Goal: Task Accomplishment & Management: Use online tool/utility

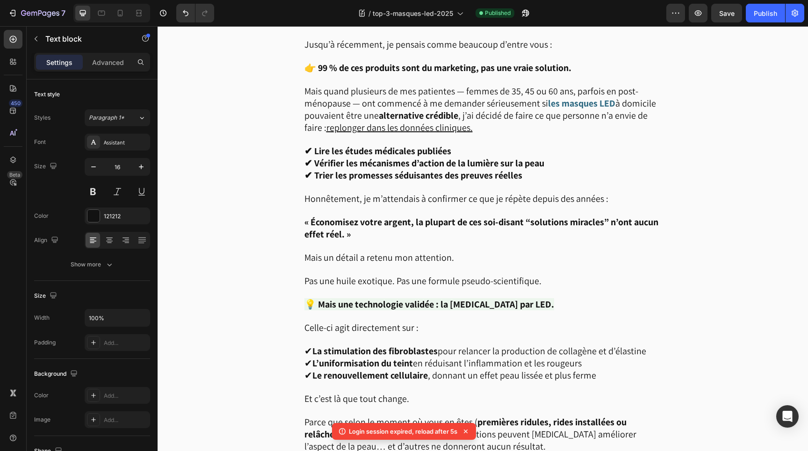
scroll to position [657, 0]
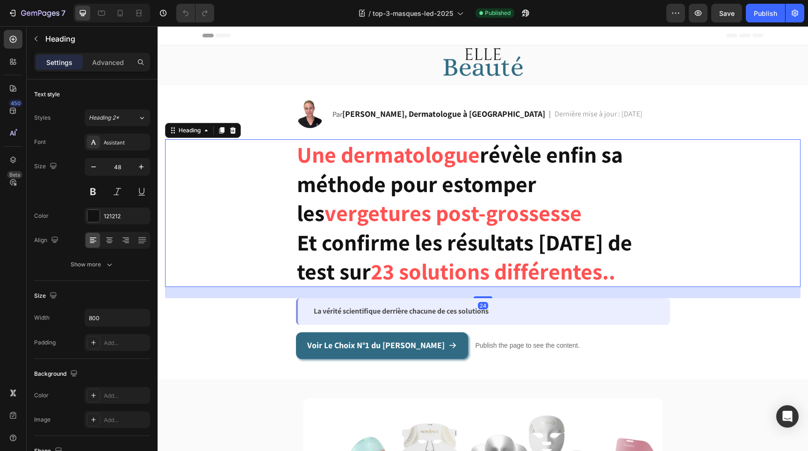
click at [385, 215] on strong "vergetures post-grossesse" at bounding box center [452, 212] width 257 height 29
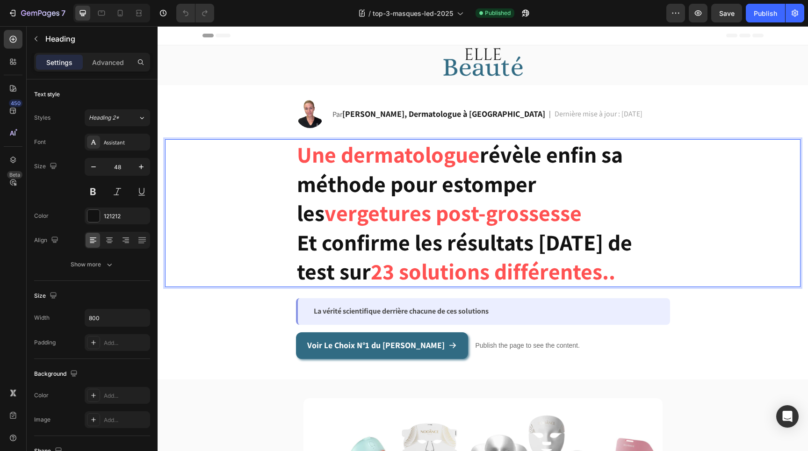
click at [409, 215] on strong "vergetures post-grossesse" at bounding box center [452, 212] width 257 height 29
click at [441, 183] on strong "révèle enfin sa méthode pour estomper les" at bounding box center [460, 184] width 326 height 88
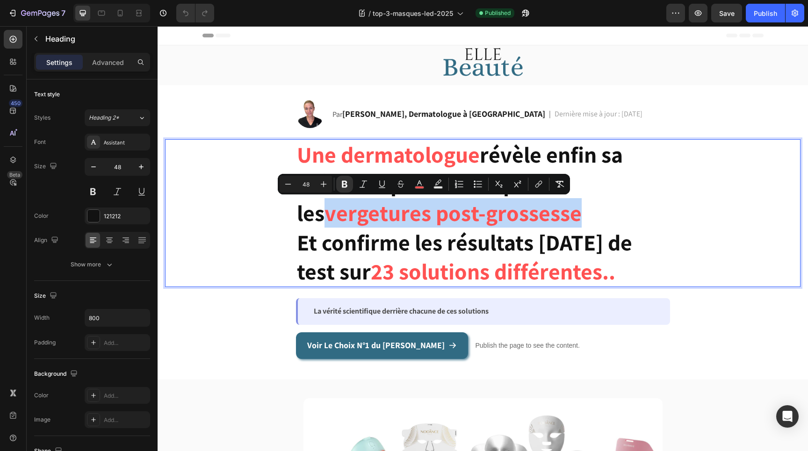
drag, startPoint x: 299, startPoint y: 216, endPoint x: 549, endPoint y: 209, distance: 250.6
click at [549, 209] on strong "vergetures post-grossesse" at bounding box center [452, 212] width 257 height 29
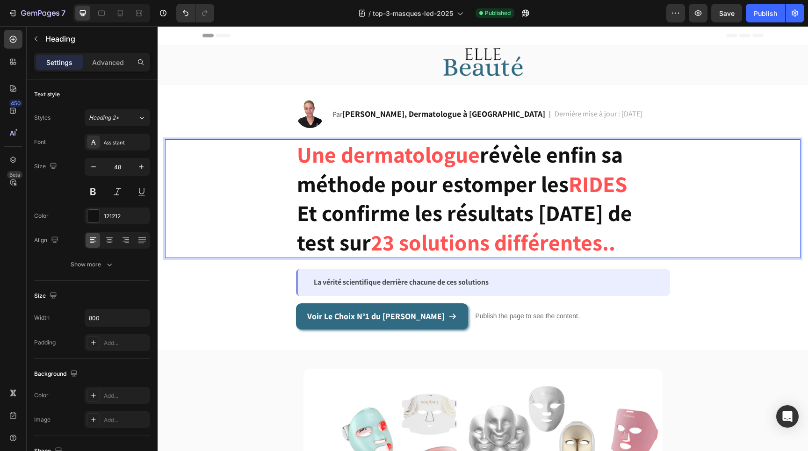
click at [597, 187] on strong "RIDES" at bounding box center [597, 183] width 59 height 29
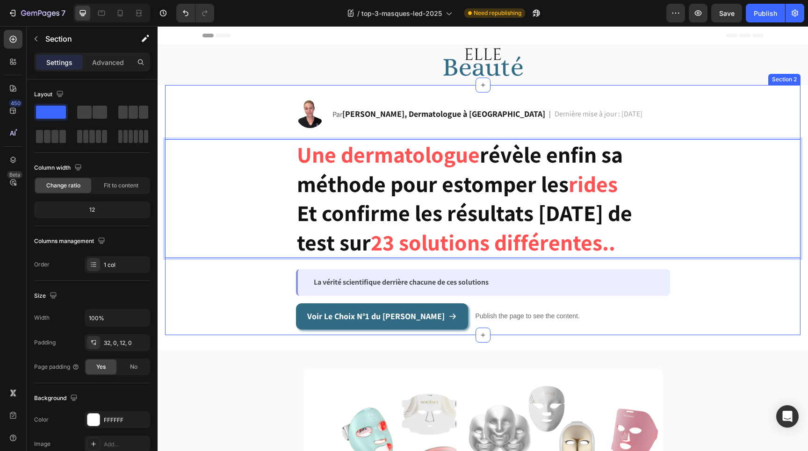
click at [708, 302] on div "Image Par [PERSON_NAME], Dermatologue à [GEOGRAPHIC_DATA] Text Block | Text Blo…" at bounding box center [482, 215] width 635 height 230
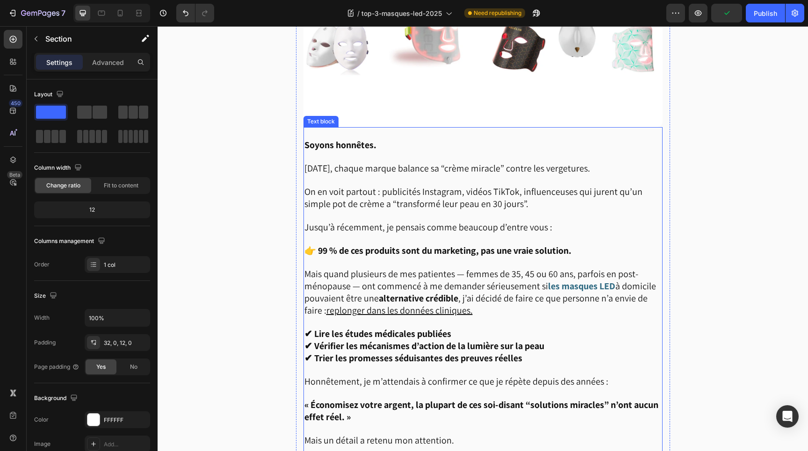
scroll to position [445, 0]
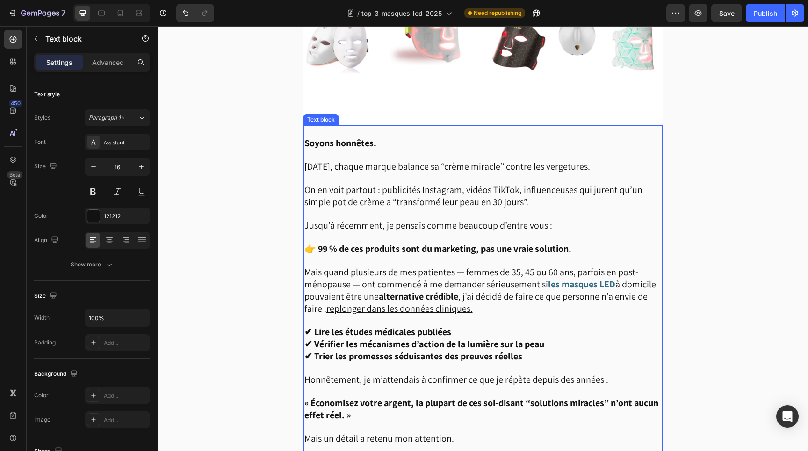
click at [583, 166] on span "[DATE], chaque marque balance sa “crème miracle” contre les vergetures." at bounding box center [447, 166] width 286 height 12
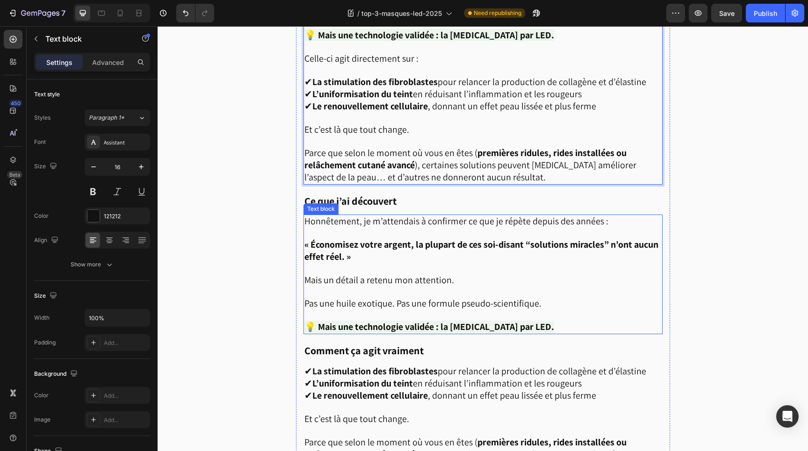
scroll to position [896, 0]
click at [509, 201] on p "Ce que j’ai découvert" at bounding box center [482, 199] width 357 height 28
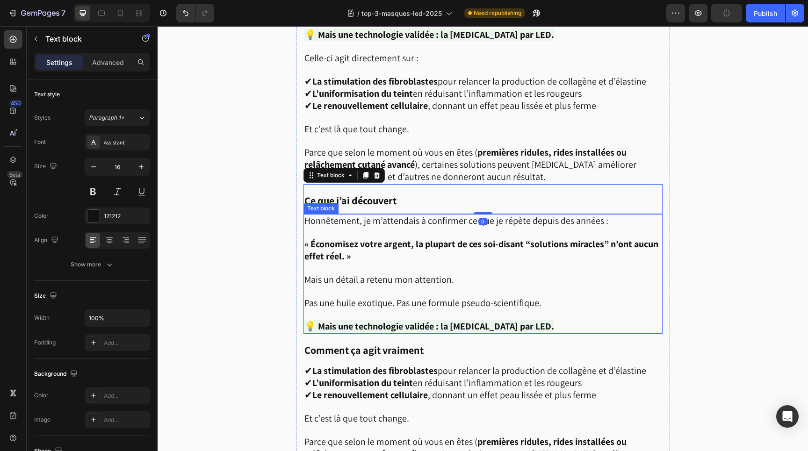
click at [531, 286] on p at bounding box center [482, 291] width 357 height 11
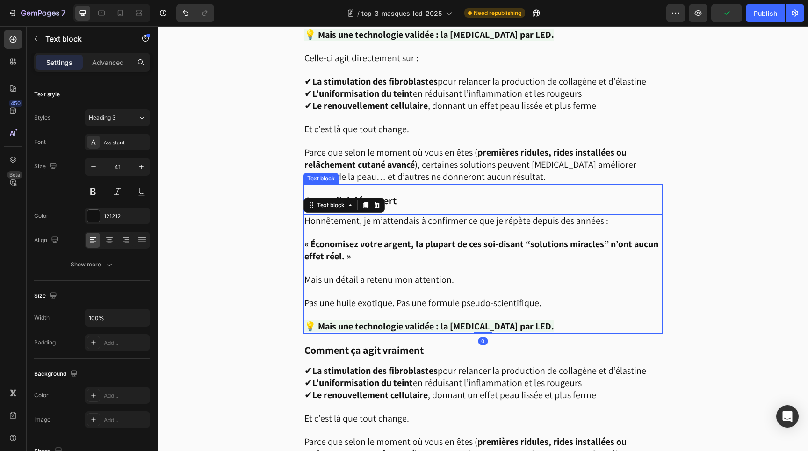
click at [512, 192] on p "Ce que j’ai découvert" at bounding box center [482, 199] width 357 height 28
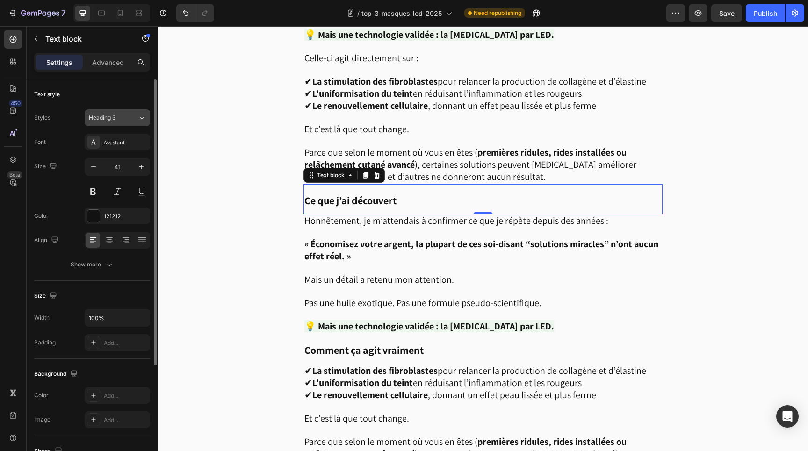
click at [110, 122] on span "Heading 3" at bounding box center [102, 118] width 27 height 8
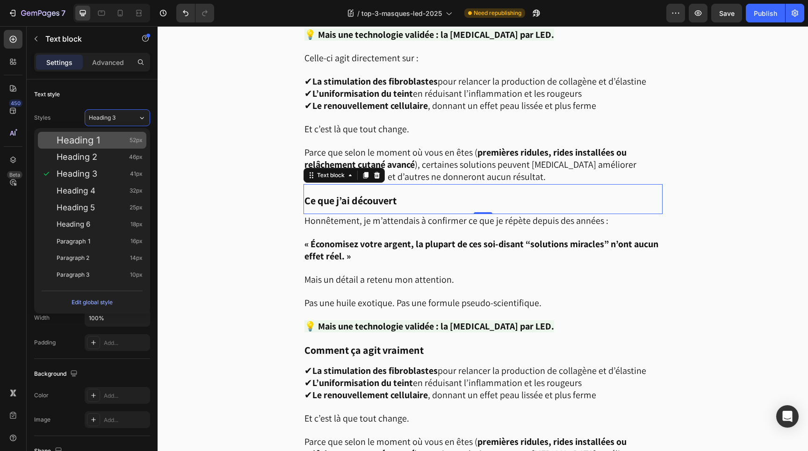
click at [101, 144] on div "Heading 1 52px" at bounding box center [100, 140] width 86 height 9
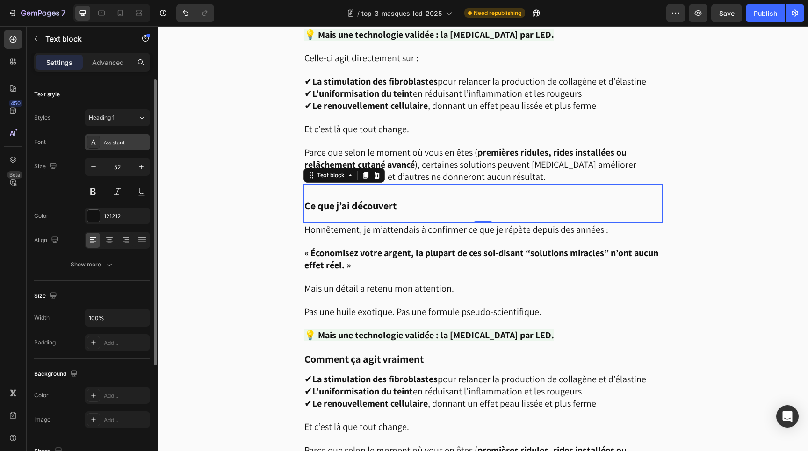
click at [112, 144] on div "Assistant" at bounding box center [126, 142] width 44 height 8
click at [120, 118] on div "Heading 1" at bounding box center [108, 118] width 38 height 8
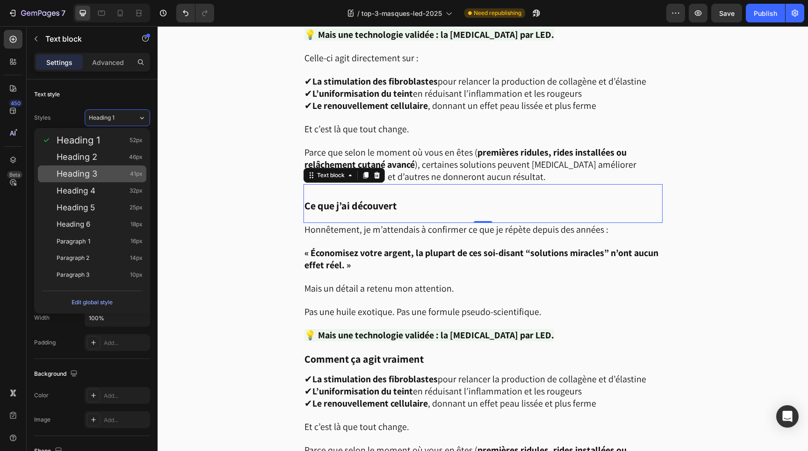
click at [112, 177] on div "Heading 3 41px" at bounding box center [100, 173] width 86 height 9
type input "41"
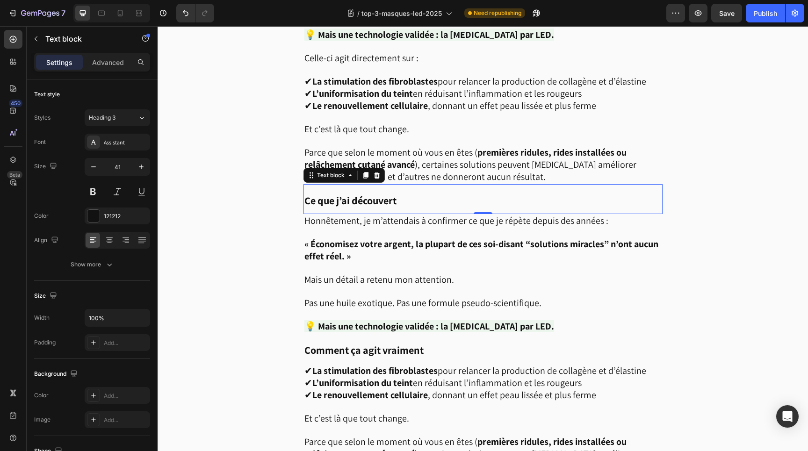
click at [342, 197] on strong "Ce que j’ai découvert" at bounding box center [350, 200] width 92 height 13
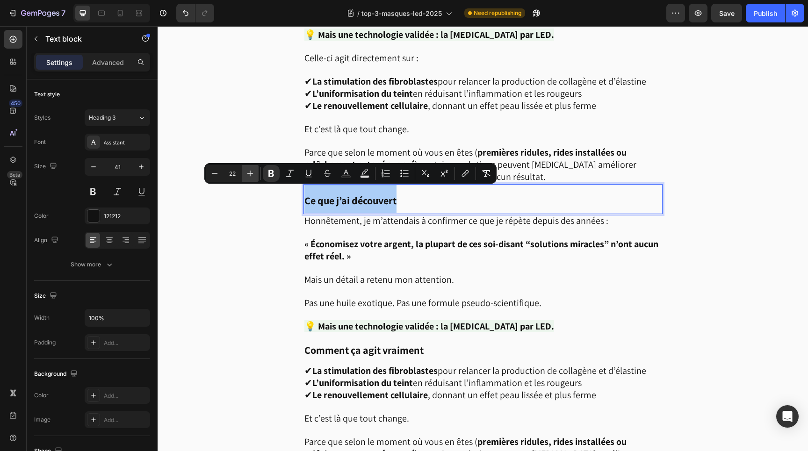
click at [250, 174] on icon "Editor contextual toolbar" at bounding box center [250, 174] width 6 height 6
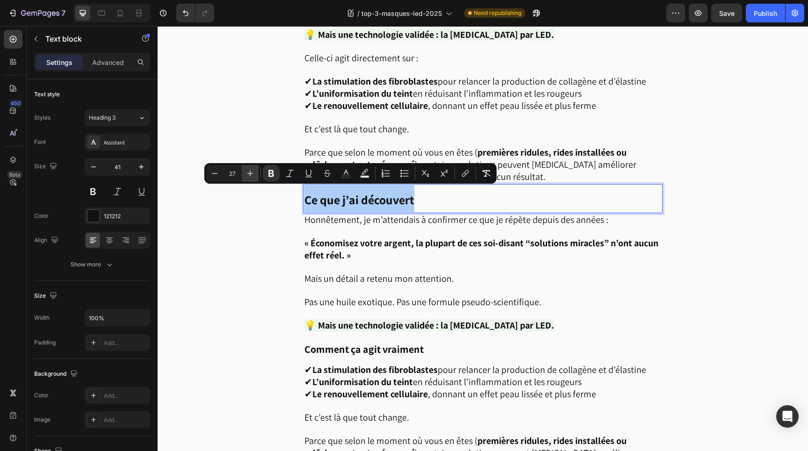
click at [250, 174] on icon "Editor contextual toolbar" at bounding box center [250, 174] width 6 height 6
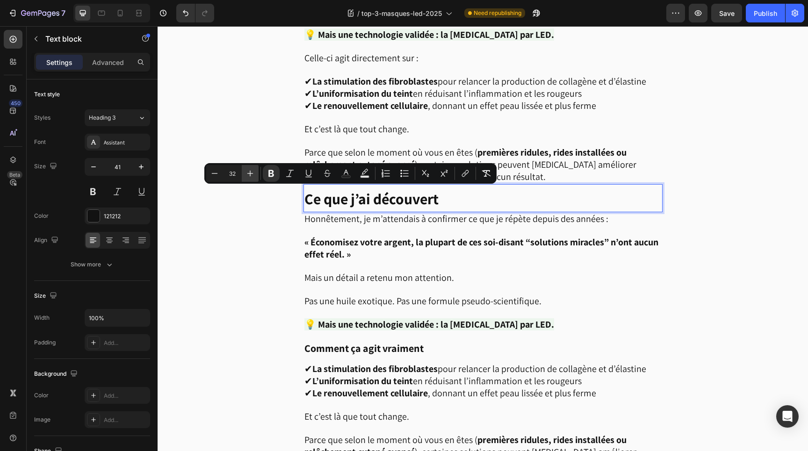
click at [250, 174] on icon "Editor contextual toolbar" at bounding box center [250, 174] width 6 height 6
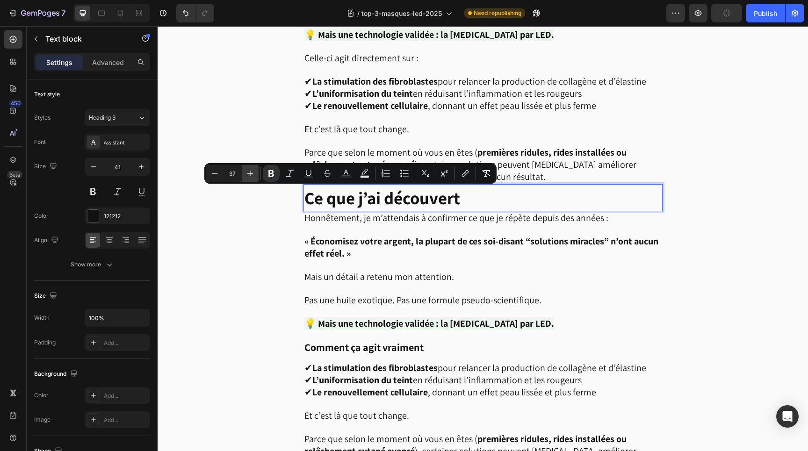
click at [250, 174] on icon "Editor contextual toolbar" at bounding box center [250, 174] width 6 height 6
type input "41"
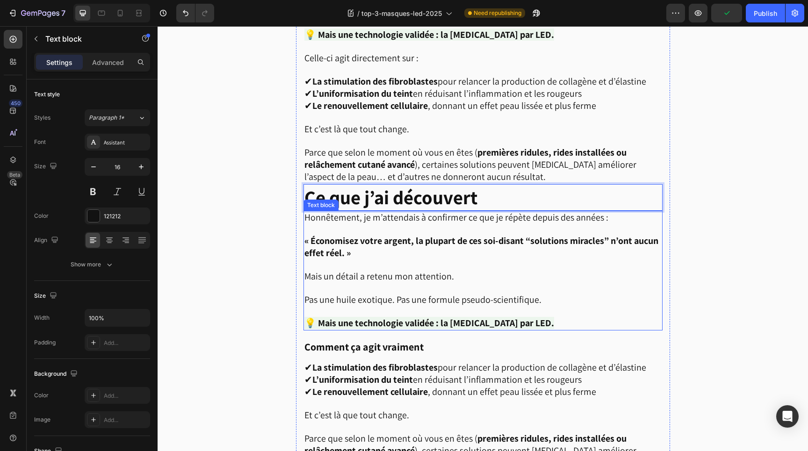
click at [424, 260] on p at bounding box center [482, 264] width 357 height 11
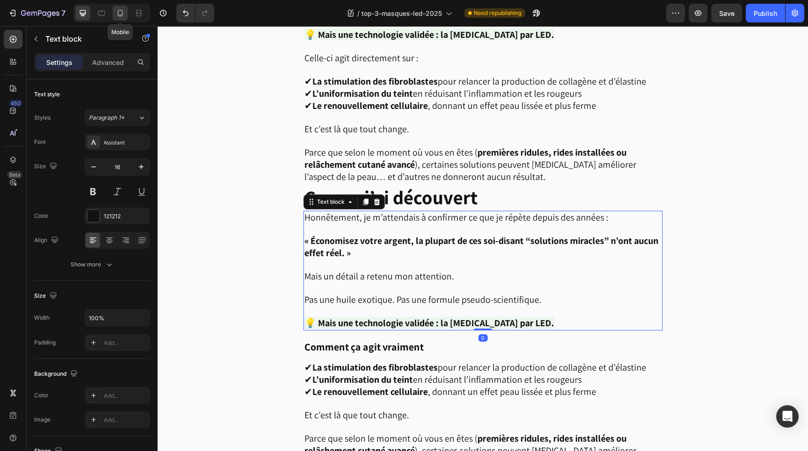
click at [120, 14] on icon at bounding box center [120, 13] width 5 height 7
type input "19"
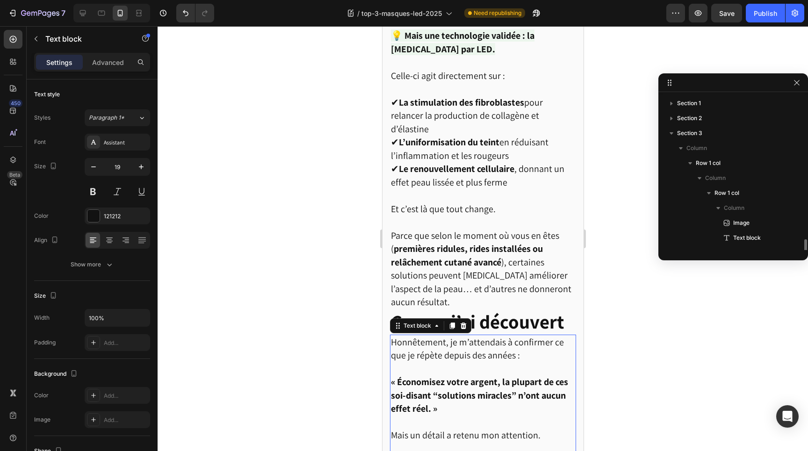
scroll to position [102, 0]
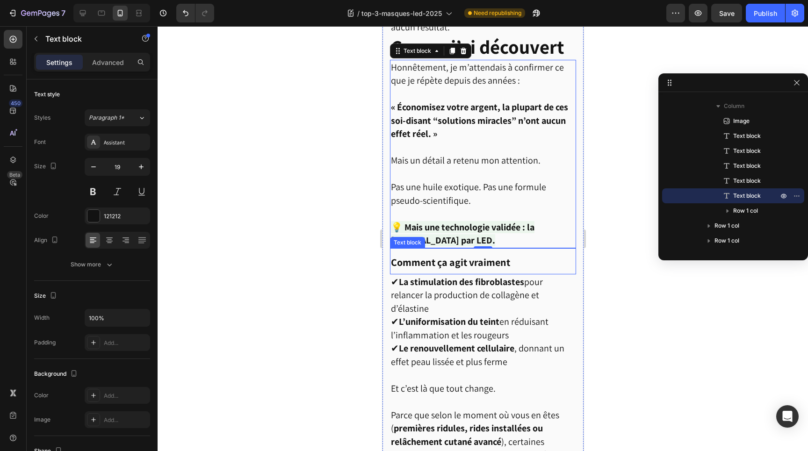
click at [488, 299] on span "✔ La stimulation des fibroblastes pour relancer la production de collagène et d…" at bounding box center [466, 295] width 152 height 39
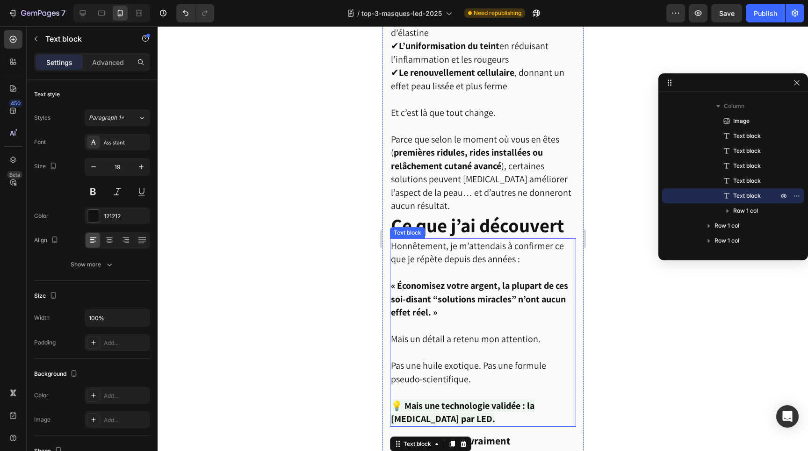
scroll to position [1104, 0]
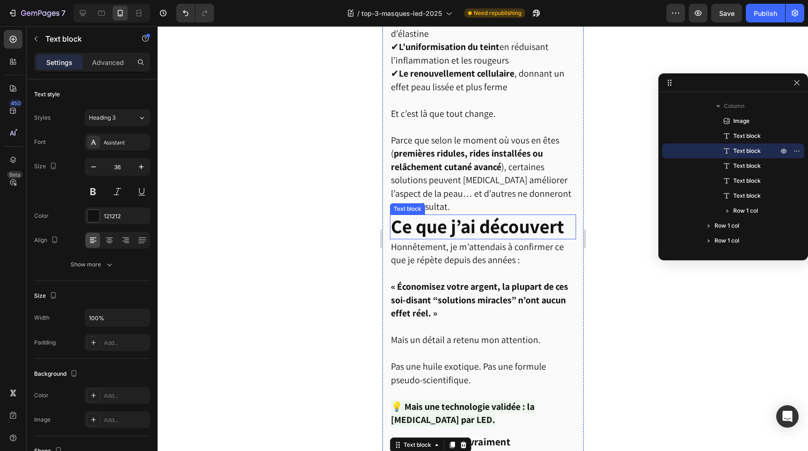
click at [474, 237] on strong "Ce que j’ai découvert" at bounding box center [476, 226] width 173 height 25
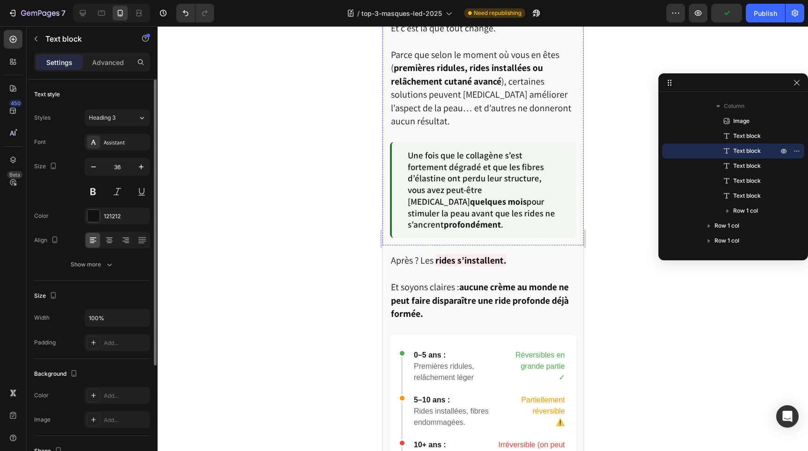
scroll to position [1645, 0]
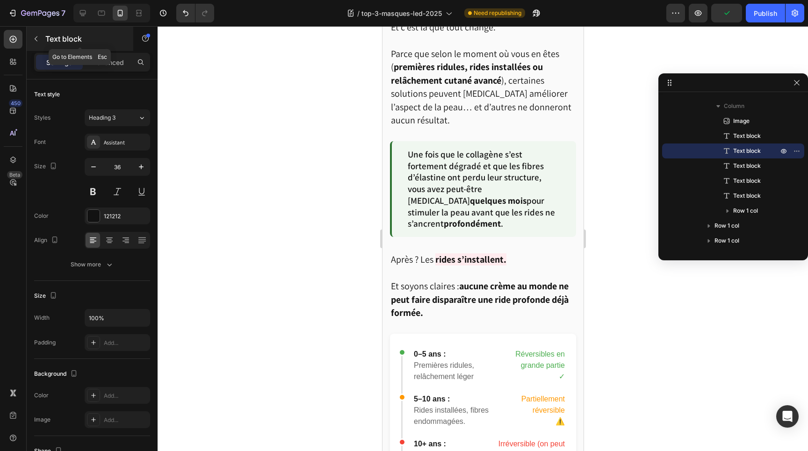
click at [39, 41] on icon "button" at bounding box center [35, 38] width 7 height 7
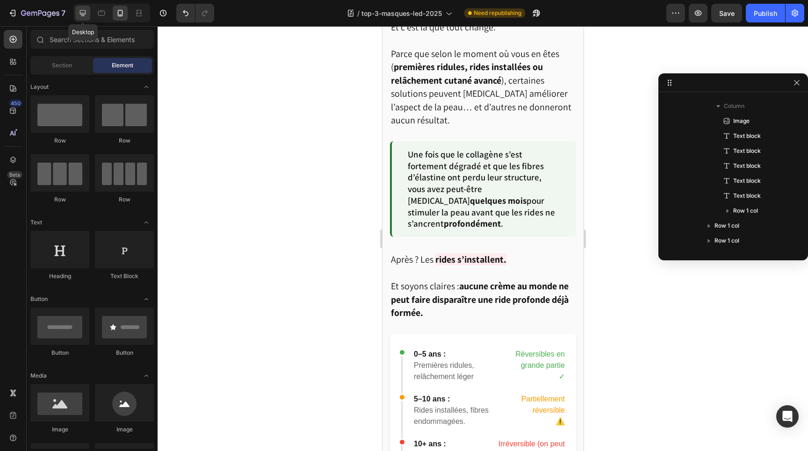
click at [83, 14] on icon at bounding box center [82, 12] width 9 height 9
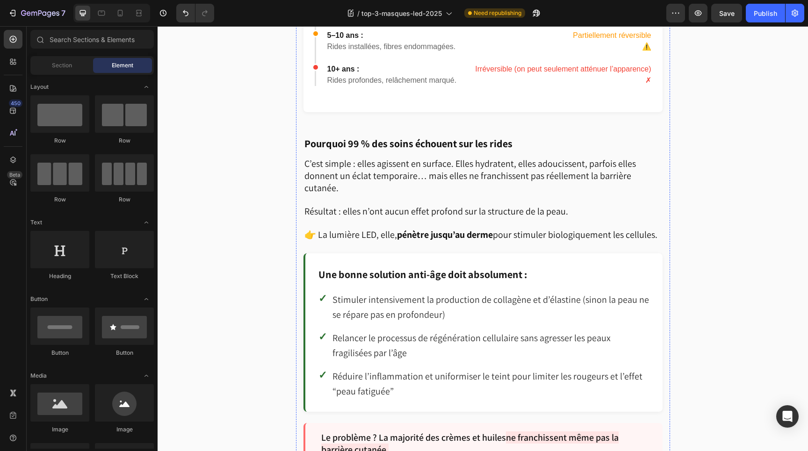
scroll to position [1531, 0]
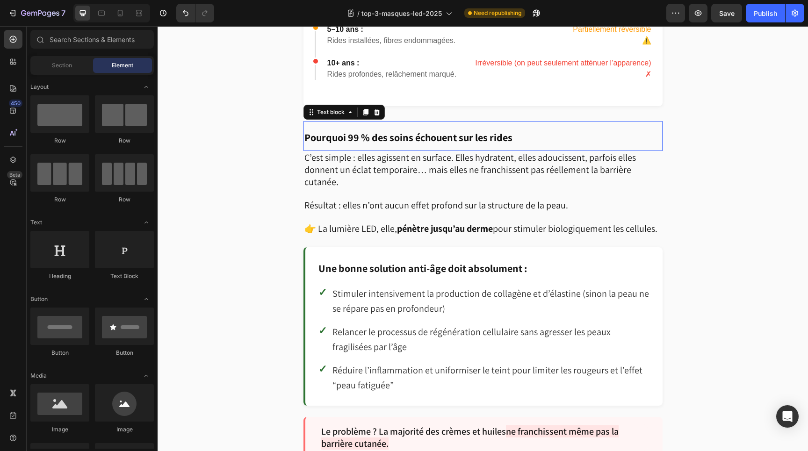
click at [412, 131] on strong "Pourquoi 99 % des soins échouent sur les rides" at bounding box center [408, 137] width 208 height 13
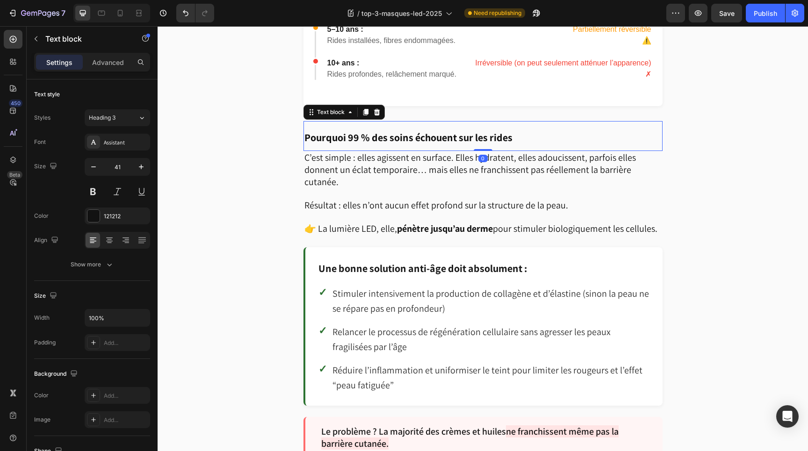
click at [341, 131] on strong "Pourquoi 99 % des soins échouent sur les rides" at bounding box center [408, 137] width 208 height 13
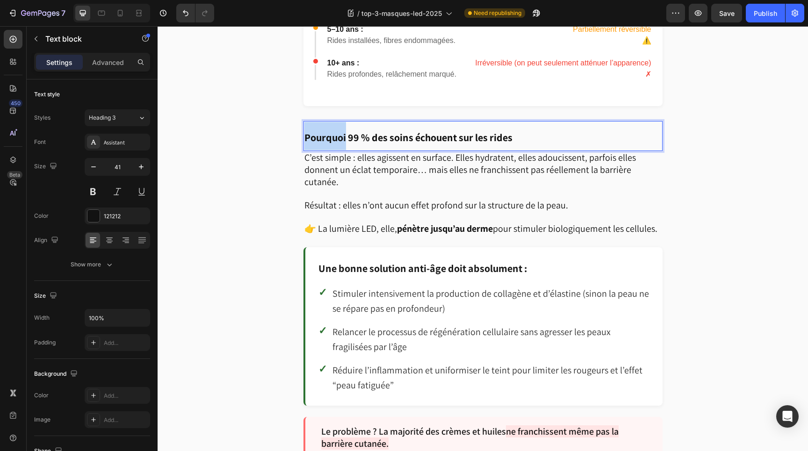
click at [341, 131] on strong "Pourquoi 99 % des soins échouent sur les rides" at bounding box center [408, 137] width 208 height 13
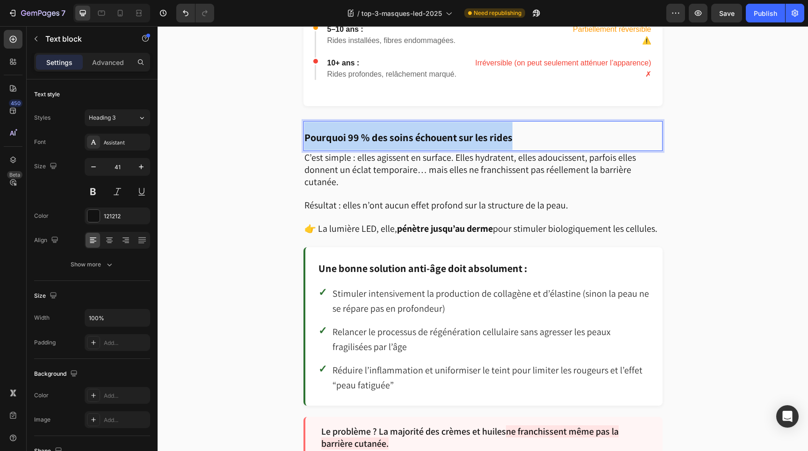
click at [341, 131] on strong "Pourquoi 99 % des soins échouent sur les rides" at bounding box center [408, 137] width 208 height 13
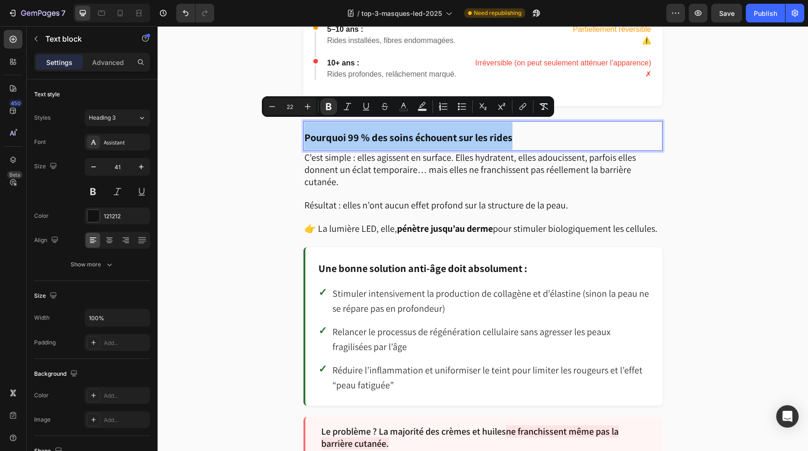
click at [292, 105] on input "22" at bounding box center [289, 106] width 19 height 11
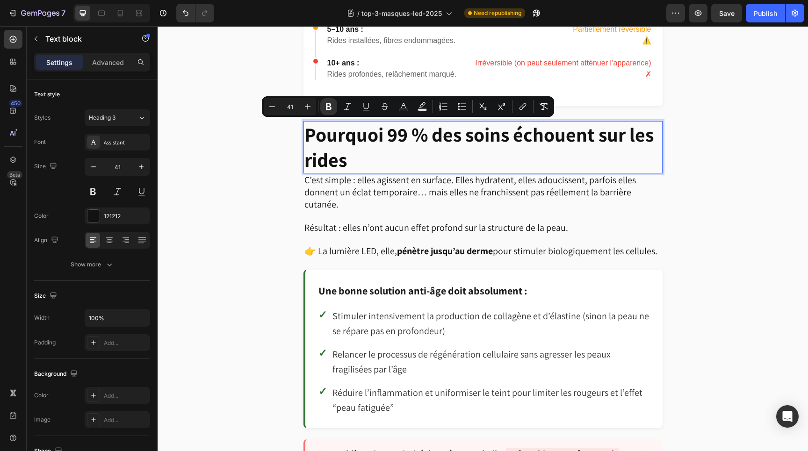
type input "41"
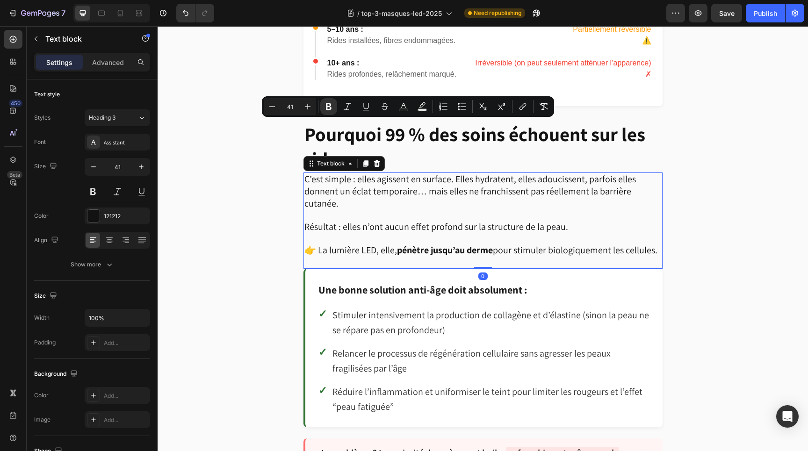
click at [438, 221] on span "Résultat : elles n’ont aucun effet profond sur la structure de la peau." at bounding box center [436, 227] width 264 height 12
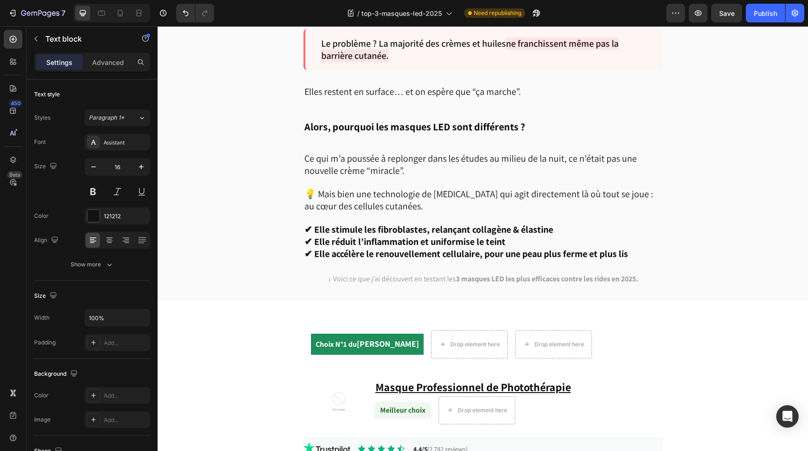
scroll to position [1944, 0]
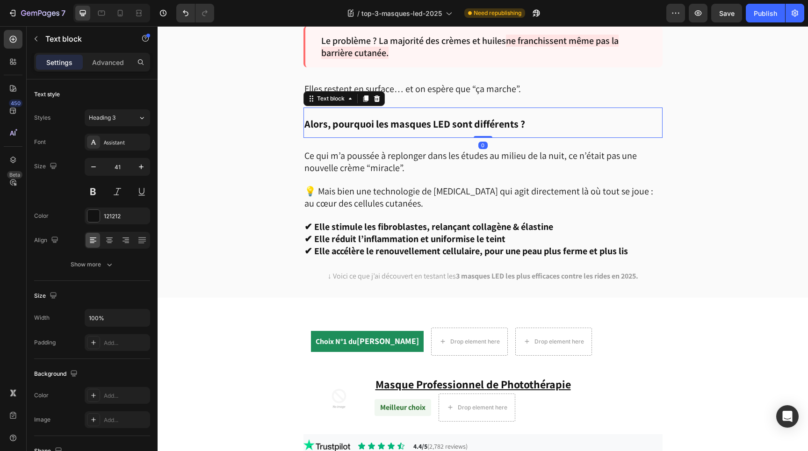
click at [396, 117] on strong "Alors, pourquoi les masques LED sont différents ?" at bounding box center [414, 123] width 221 height 13
click at [361, 117] on strong "Alors, pourquoi les masques LED sont différents ?" at bounding box center [414, 123] width 221 height 13
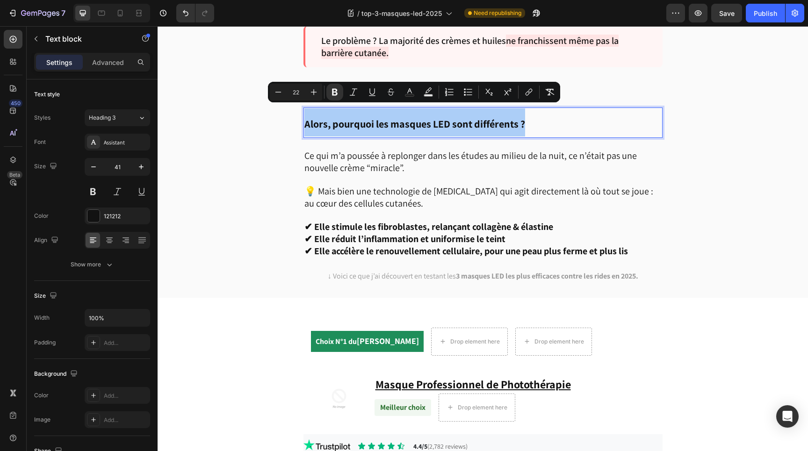
click at [296, 94] on input "22" at bounding box center [296, 91] width 19 height 11
type input "41"
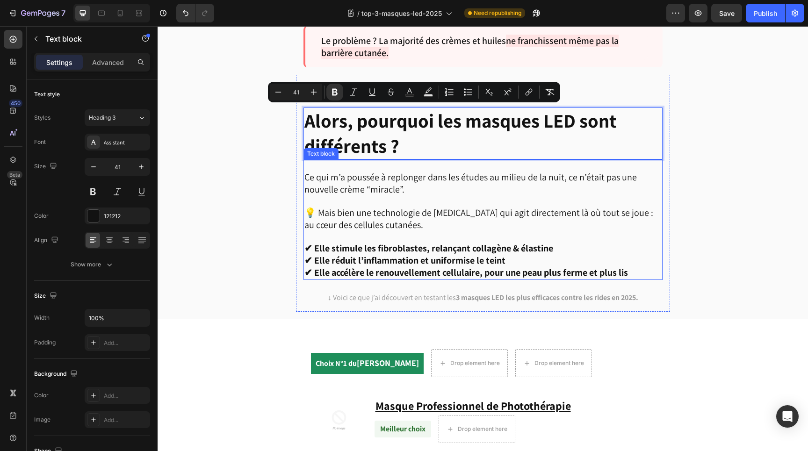
click at [416, 180] on p "Ce qui m’a poussée à replonger dans les études au milieu de la nuit, ce n’était…" at bounding box center [482, 184] width 357 height 24
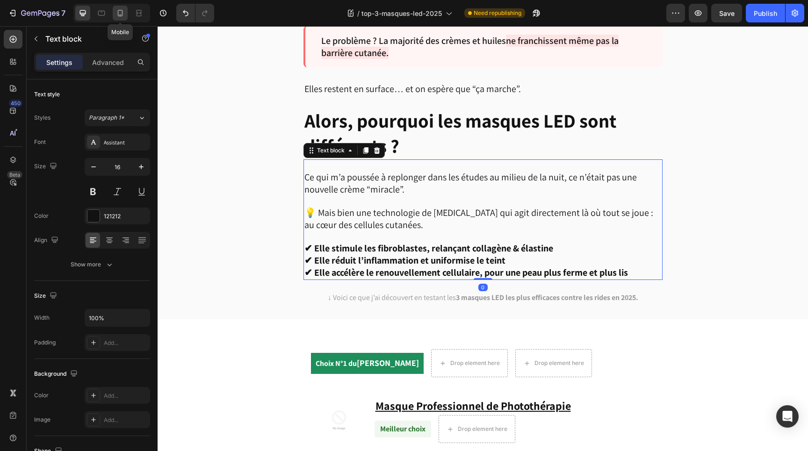
click at [119, 8] on div at bounding box center [120, 13] width 15 height 15
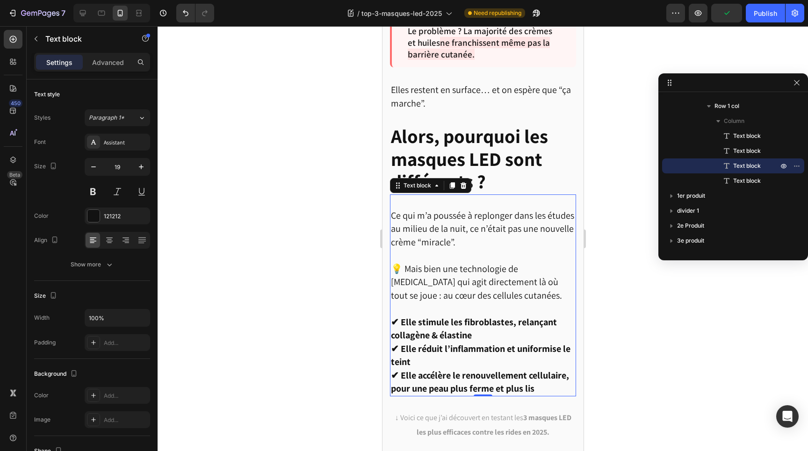
scroll to position [2629, 0]
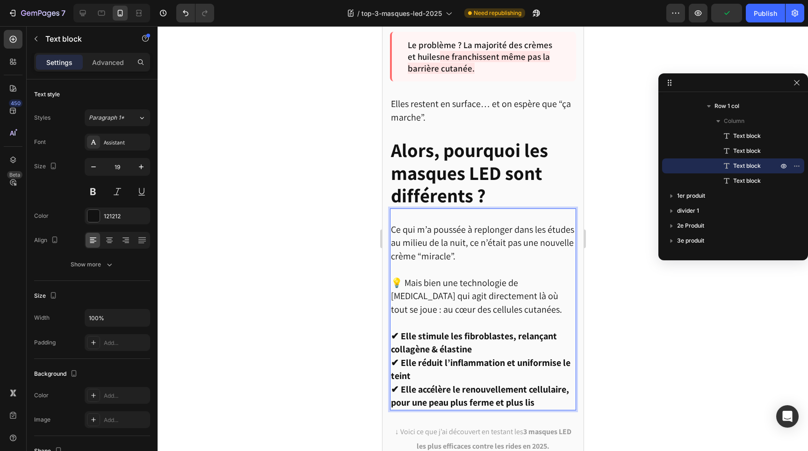
click at [539, 209] on p "Rich Text Editor. Editing area: main" at bounding box center [482, 216] width 184 height 14
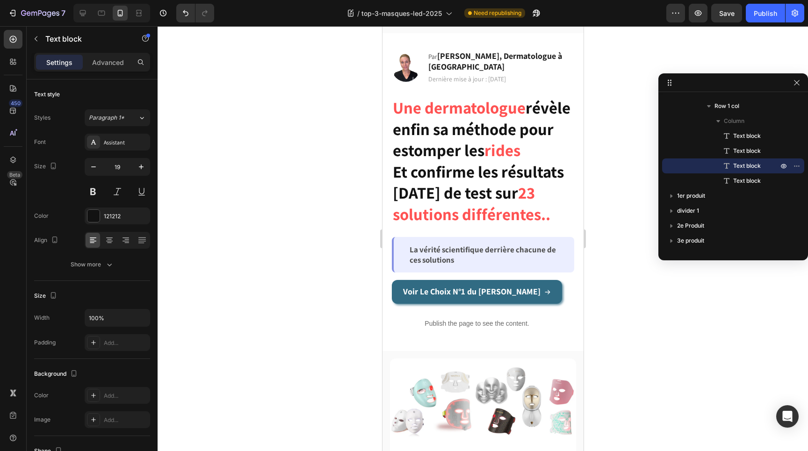
scroll to position [0, 0]
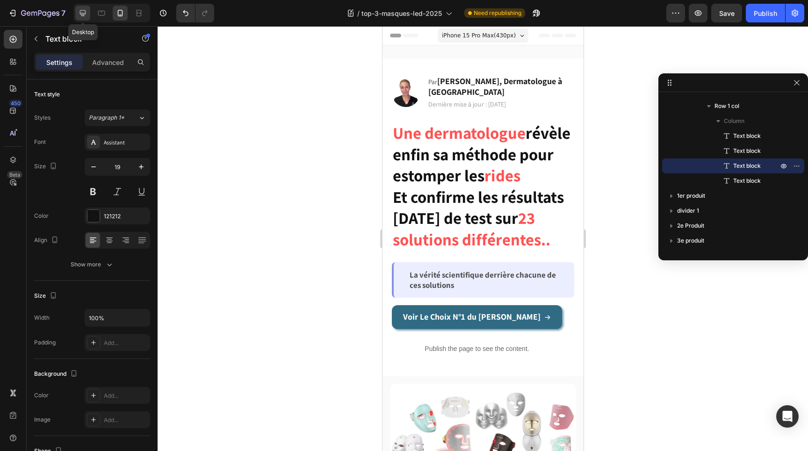
click at [78, 12] on icon at bounding box center [82, 12] width 9 height 9
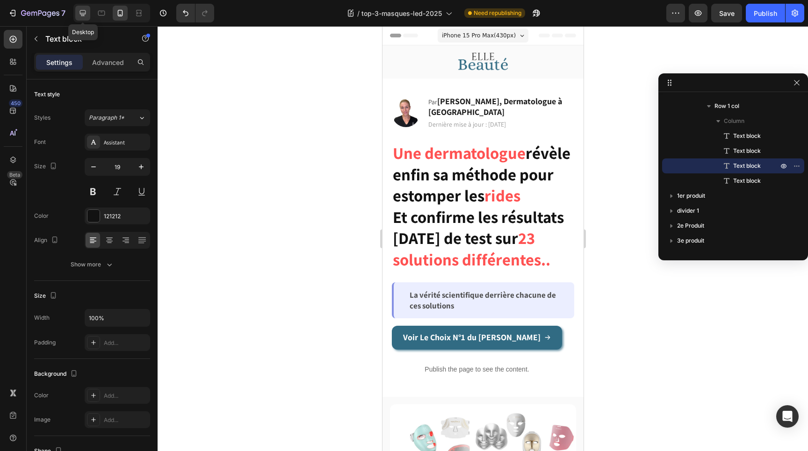
type input "16"
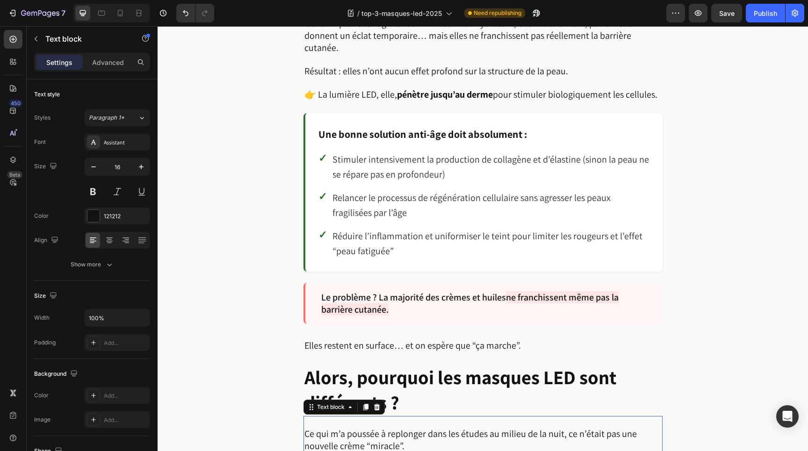
scroll to position [2032, 0]
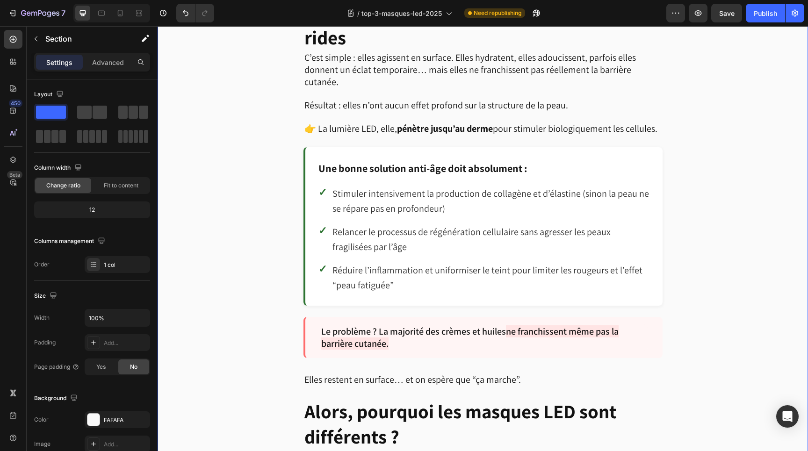
scroll to position [1619, 0]
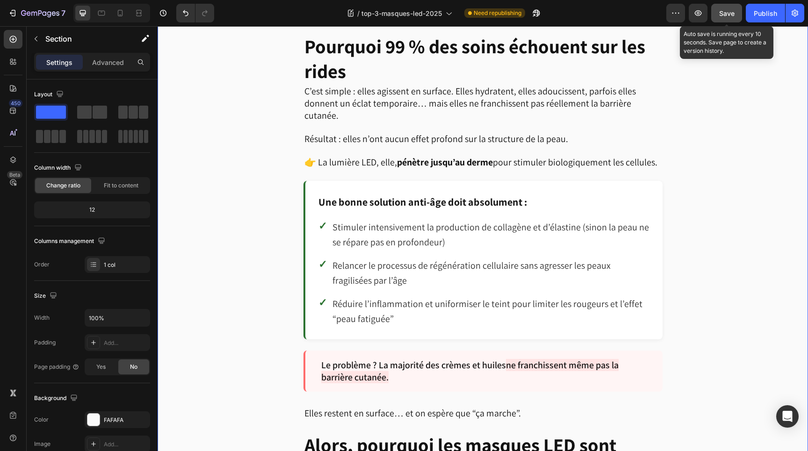
click at [727, 13] on span "Save" at bounding box center [726, 13] width 15 height 8
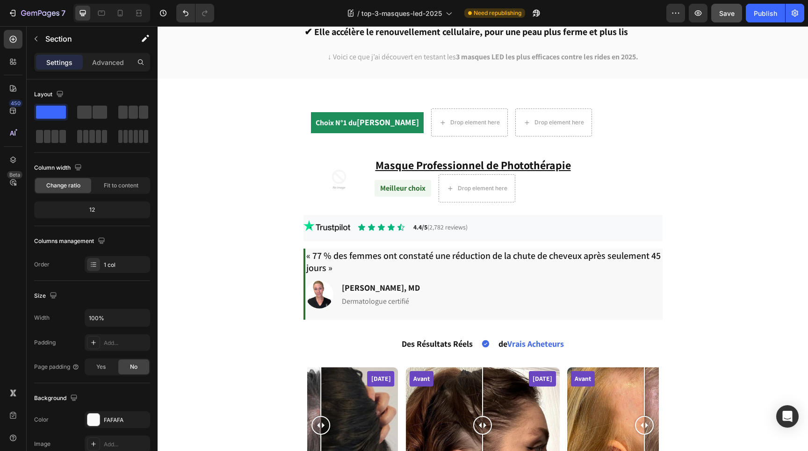
scroll to position [2176, 0]
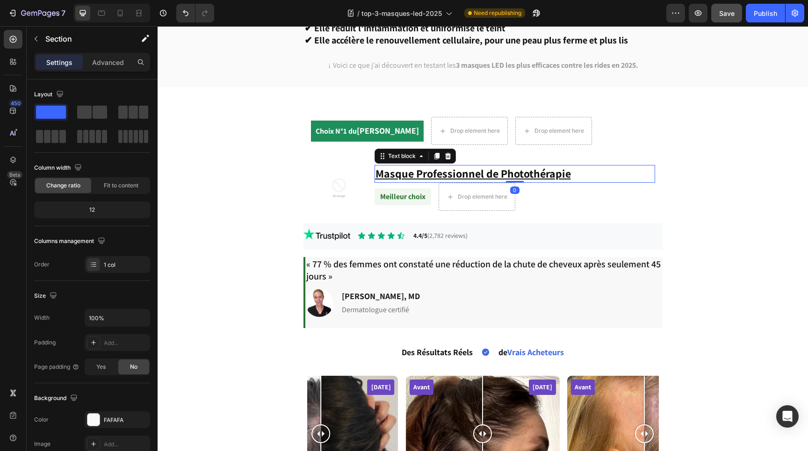
click at [471, 166] on u "Masque Professionnel de Photothérapie" at bounding box center [472, 173] width 195 height 15
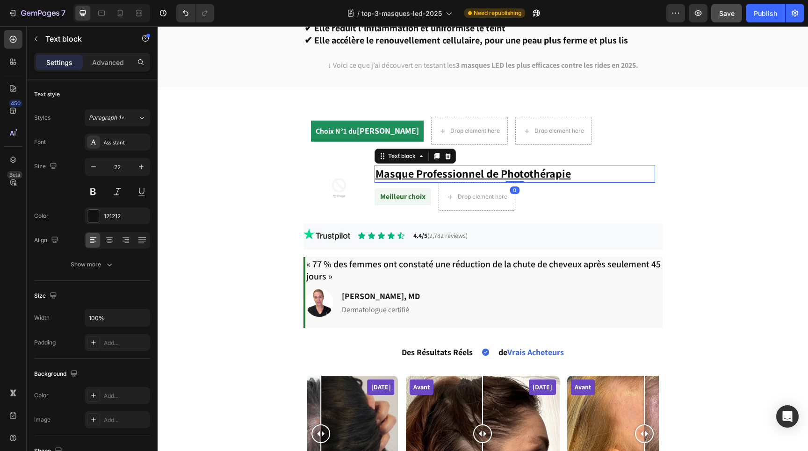
click at [471, 166] on u "Masque Professionnel de Photothérapie" at bounding box center [472, 173] width 195 height 15
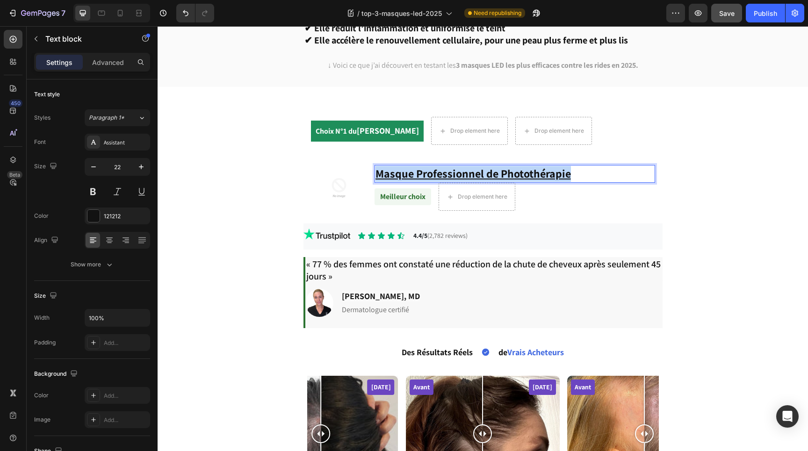
click at [471, 166] on u "Masque Professionnel de Photothérapie" at bounding box center [472, 173] width 195 height 15
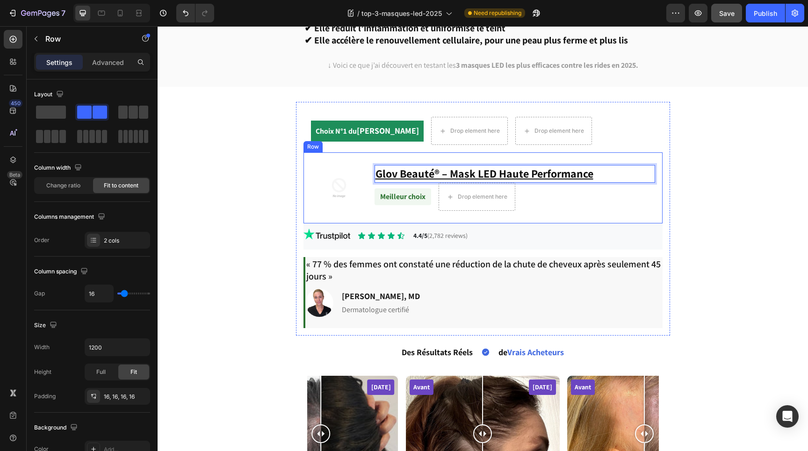
click at [588, 199] on div "Glov Beauté® – Mask LED Haute Performance Text block 0 Meilleur choix Text bloc…" at bounding box center [514, 188] width 280 height 56
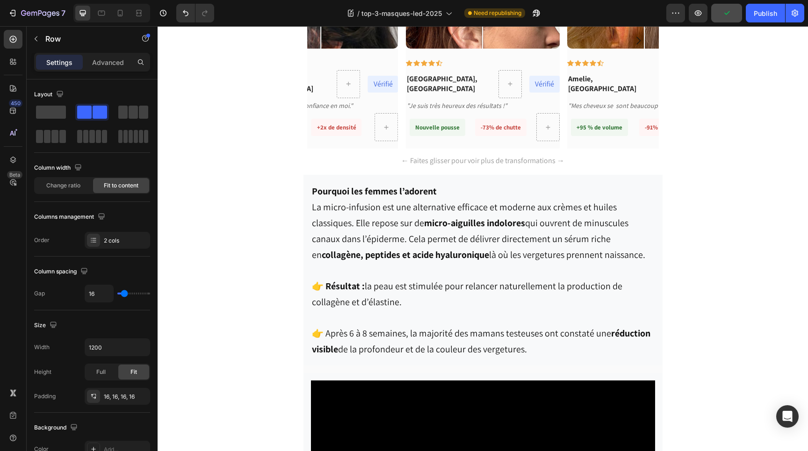
scroll to position [2623, 0]
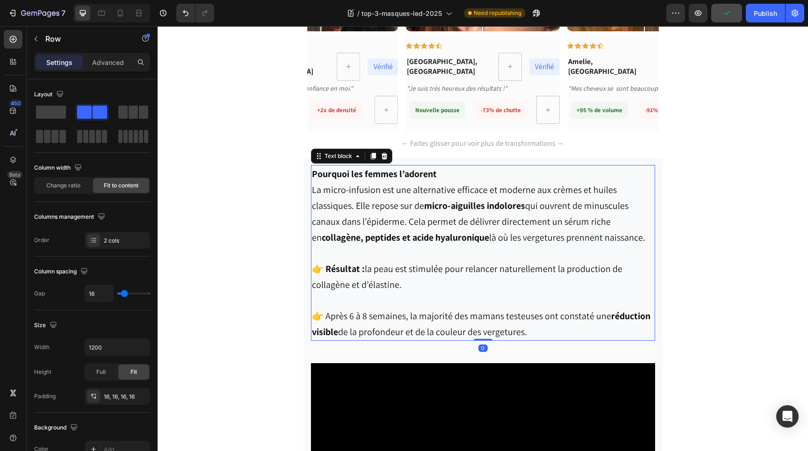
click at [425, 219] on span "La micro-infusion est une alternative efficace et moderne aux crèmes et huiles …" at bounding box center [478, 214] width 333 height 60
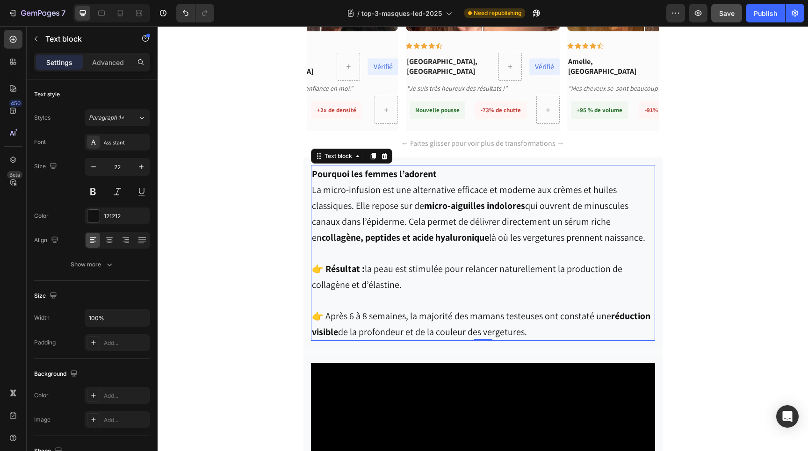
click at [634, 244] on p "Pourquoi les femmes l’adorent La micro-infusion est une alternative efficace et…" at bounding box center [483, 205] width 342 height 79
drag, startPoint x: 641, startPoint y: 240, endPoint x: 314, endPoint y: 194, distance: 331.0
click at [314, 194] on p "Pourquoi les femmes l’adorent La micro-infusion est une alternative efficace et…" at bounding box center [483, 205] width 342 height 79
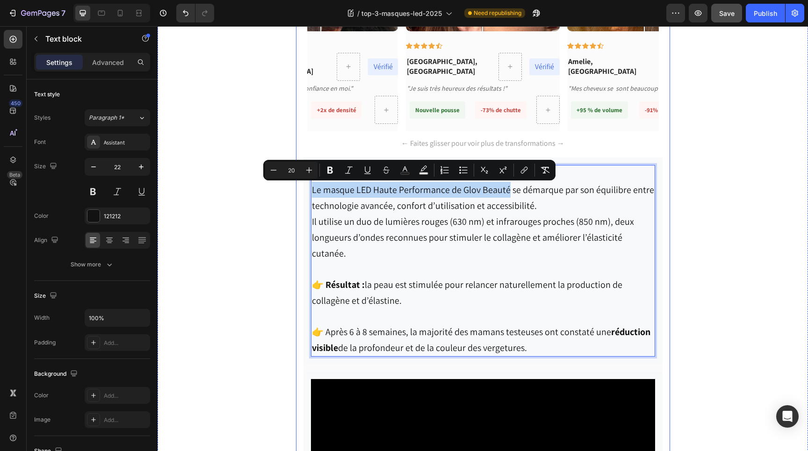
drag, startPoint x: 507, startPoint y: 191, endPoint x: 301, endPoint y: 185, distance: 205.8
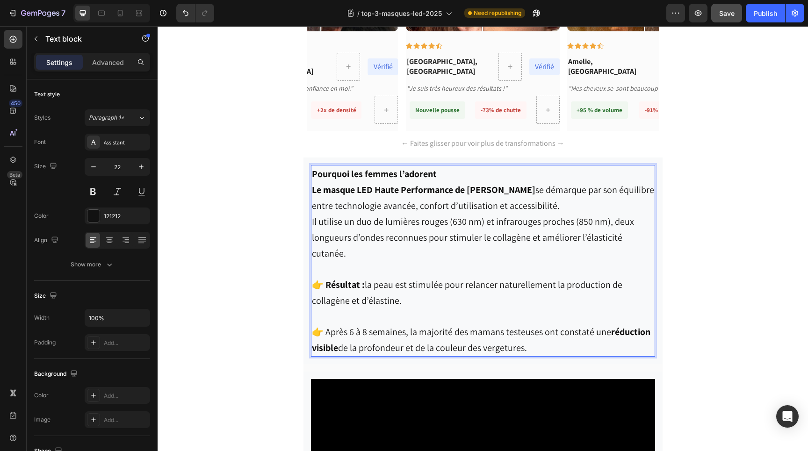
click at [538, 279] on span "👉 Résultat : la peau est stimulée pour relancer naturellement la production de …" at bounding box center [467, 293] width 310 height 28
click at [572, 208] on p "Pourquoi les femmes l’adorent Le masque LED Haute Performance de Glov Beauté se…" at bounding box center [483, 213] width 342 height 95
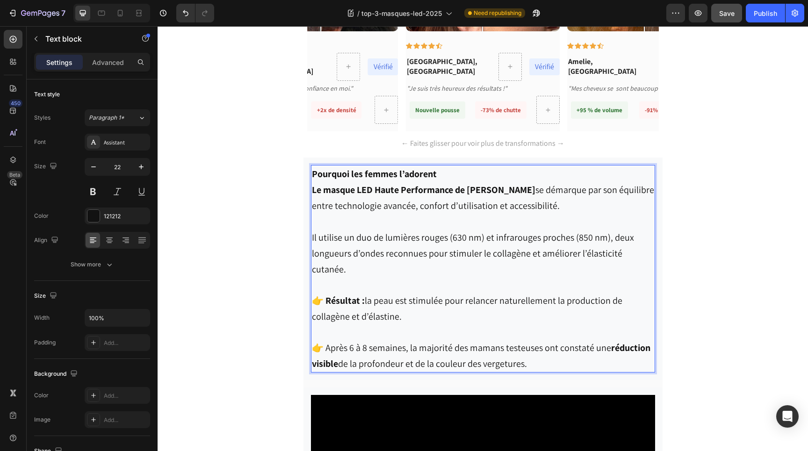
click at [527, 344] on p "👉 Après 6 à 8 semaines, la majorité des mamans testeuses ont constaté une réduc…" at bounding box center [483, 347] width 342 height 47
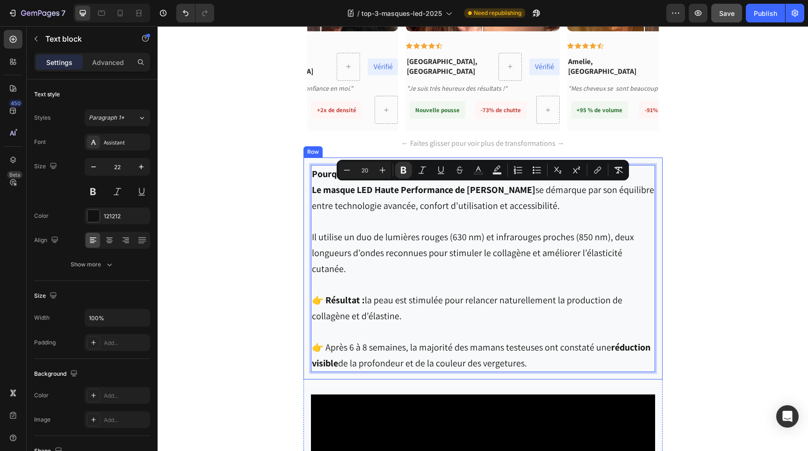
drag, startPoint x: 527, startPoint y: 344, endPoint x: 307, endPoint y: 185, distance: 271.8
click at [307, 185] on div "Pourquoi les femmes l’adorent Le masque LED Haute Performance de Glov Beauté se…" at bounding box center [482, 269] width 359 height 222
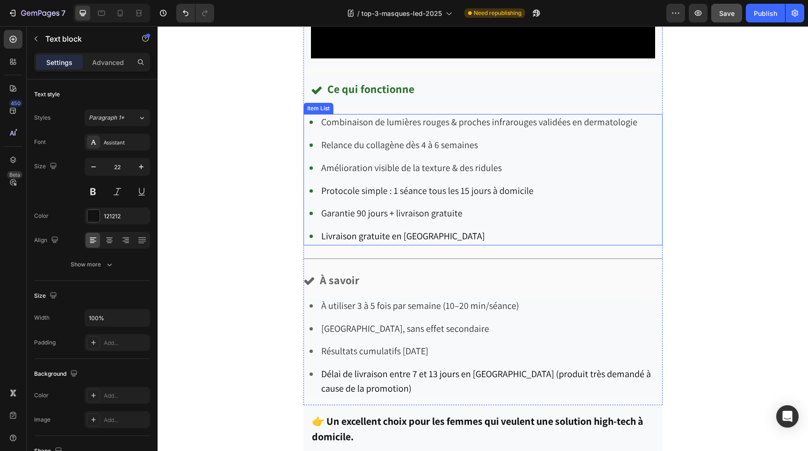
scroll to position [3074, 0]
click at [646, 172] on div "Combinaison de lumières rouges & proches infrarouges validées en dermatologie R…" at bounding box center [482, 179] width 359 height 131
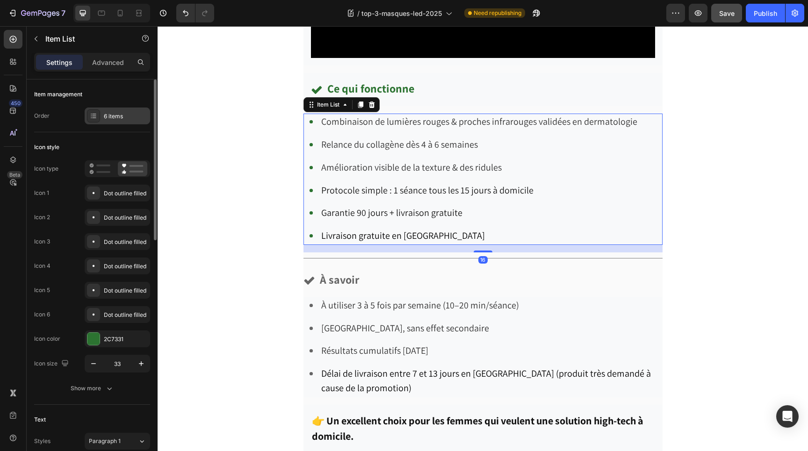
click at [108, 116] on div "6 items" at bounding box center [126, 116] width 44 height 8
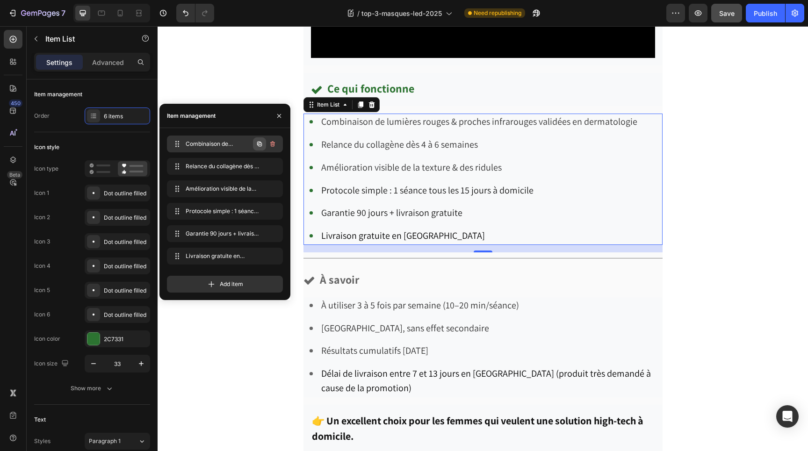
click at [258, 144] on icon "button" at bounding box center [259, 144] width 5 height 5
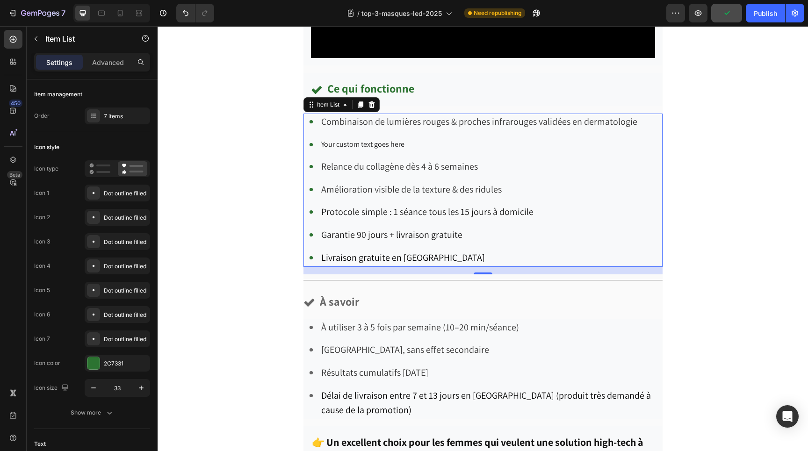
click at [382, 149] on div "Your custom text goes here" at bounding box center [479, 144] width 319 height 16
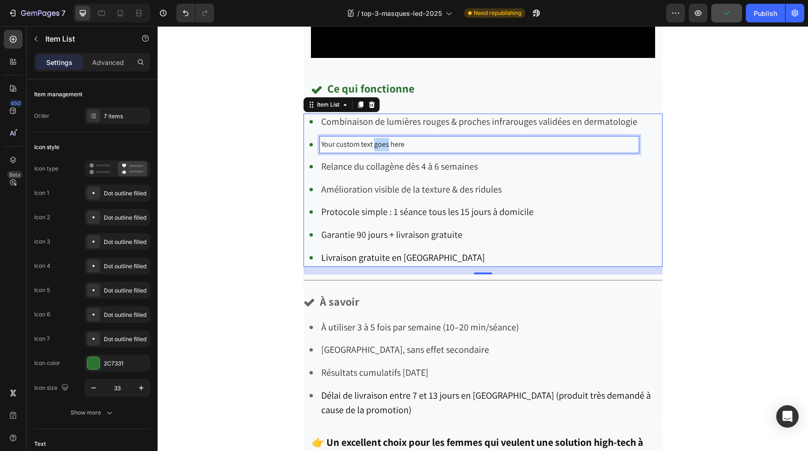
click at [382, 149] on p "Your custom text goes here" at bounding box center [479, 145] width 316 height 14
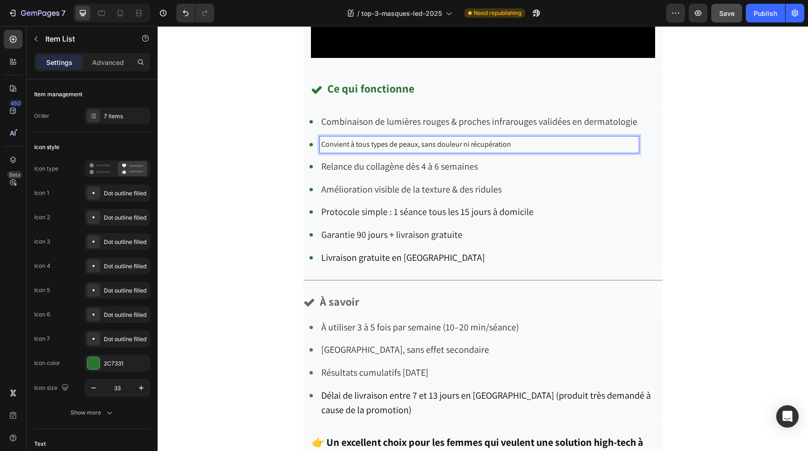
click at [381, 144] on p "Convient à tous types de peaux, sans douleur ni récupération" at bounding box center [479, 145] width 316 height 14
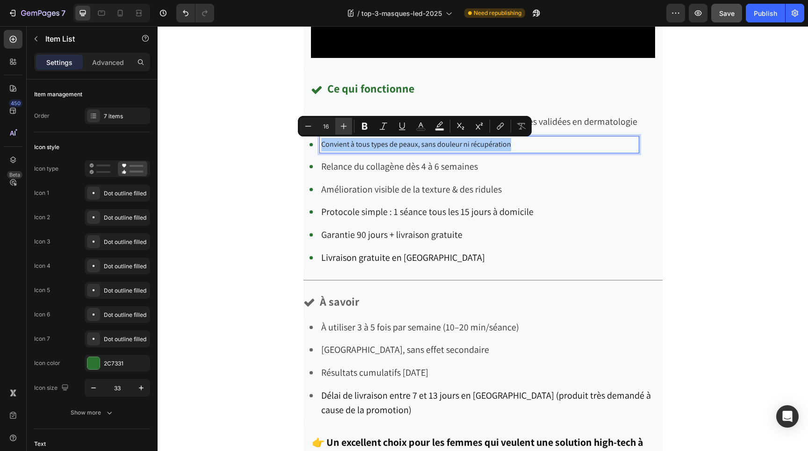
click at [344, 126] on icon "Editor contextual toolbar" at bounding box center [344, 126] width 6 height 6
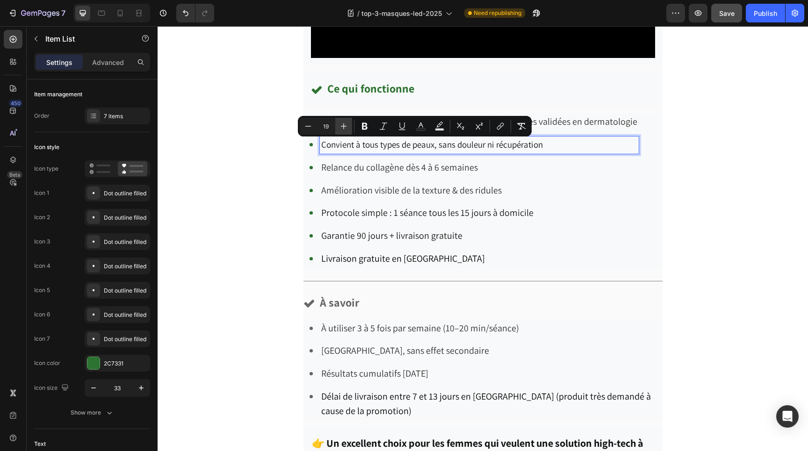
click at [344, 126] on icon "Editor contextual toolbar" at bounding box center [344, 126] width 6 height 6
type input "20"
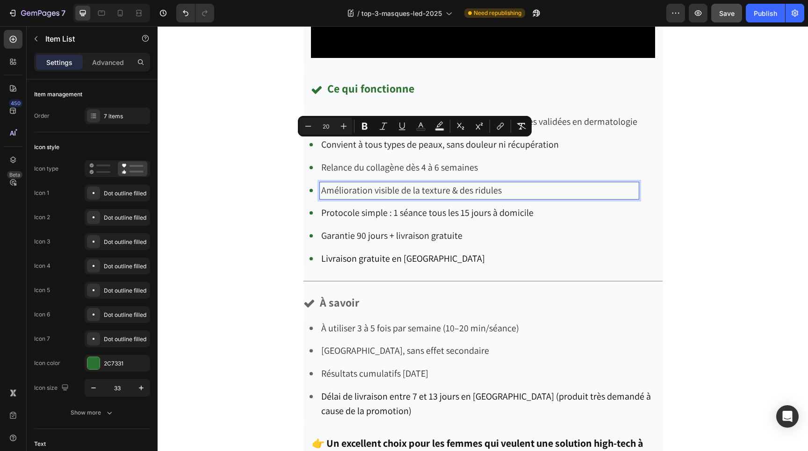
click at [430, 195] on span "Amélioration visible de la texture & des ridules" at bounding box center [411, 190] width 180 height 12
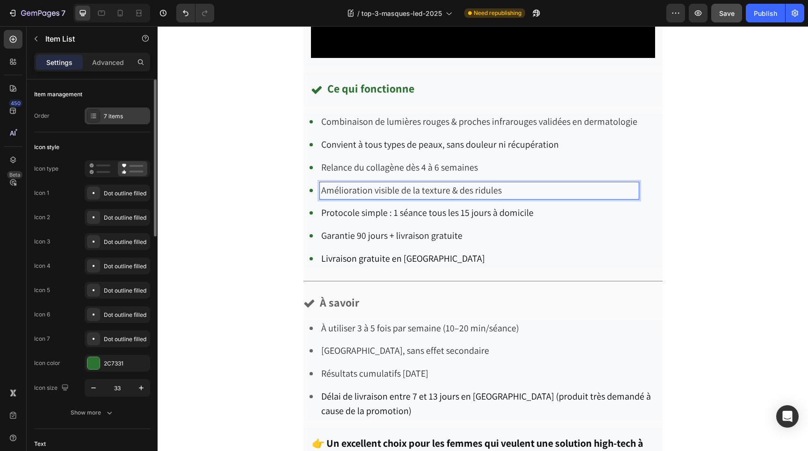
click at [94, 116] on icon at bounding box center [93, 115] width 7 height 7
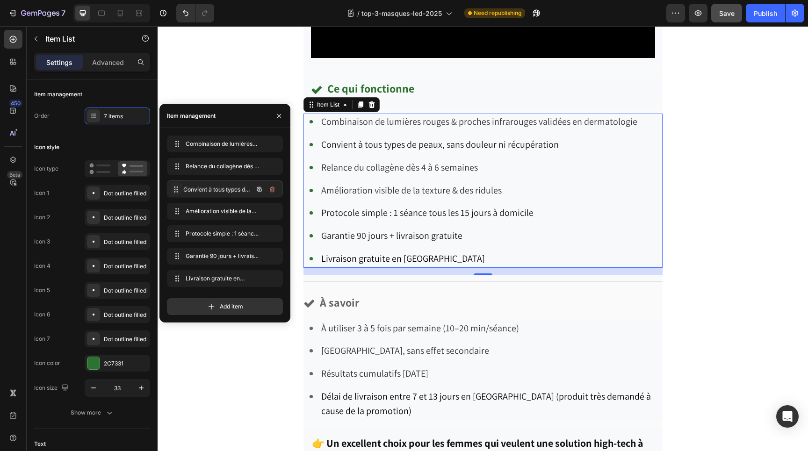
drag, startPoint x: 175, startPoint y: 167, endPoint x: 175, endPoint y: 190, distance: 23.4
drag, startPoint x: 175, startPoint y: 190, endPoint x: 175, endPoint y: 210, distance: 19.6
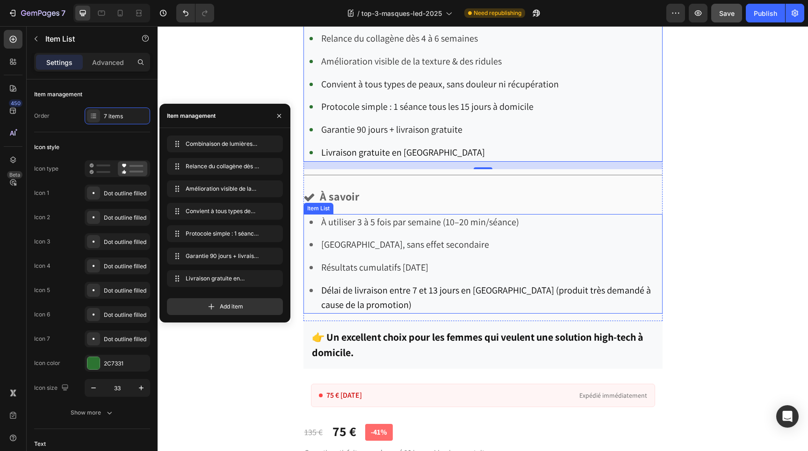
scroll to position [3195, 0]
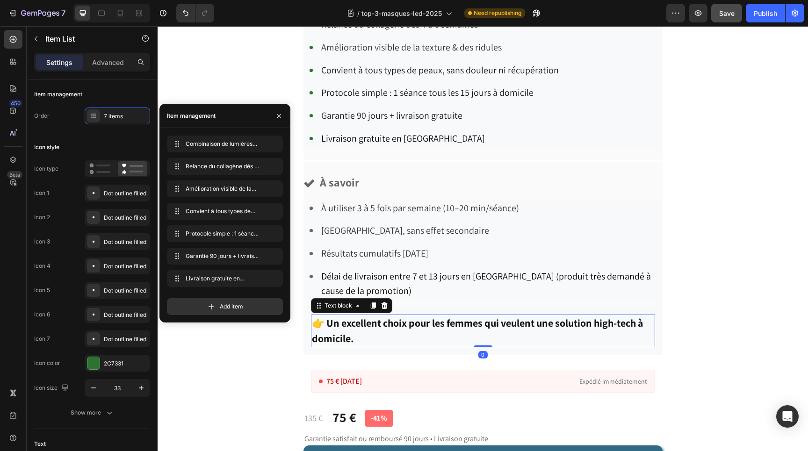
click at [345, 328] on strong "👉 Un excellent choix pour les femmes qui veulent une solution high-tech à domic…" at bounding box center [477, 330] width 331 height 29
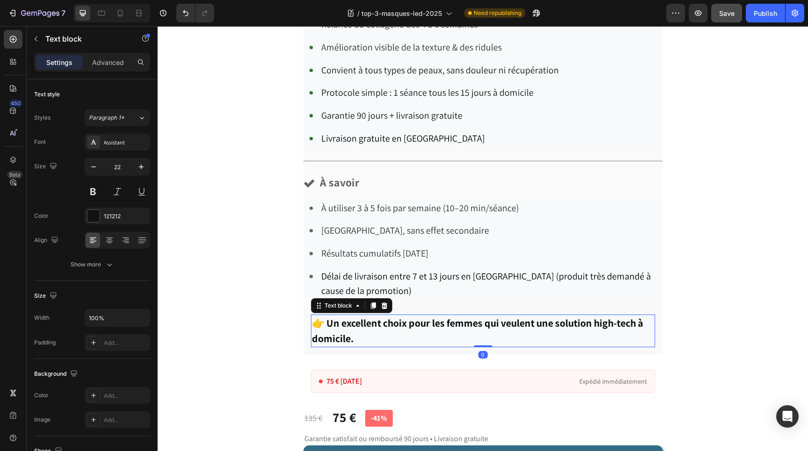
click at [345, 328] on strong "👉 Un excellent choix pour les femmes qui veulent une solution high-tech à domic…" at bounding box center [477, 330] width 331 height 29
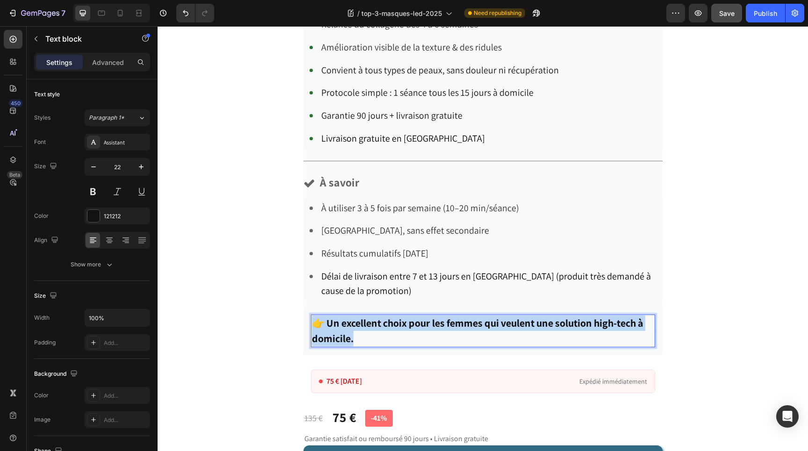
click at [345, 328] on strong "👉 Un excellent choix pour les femmes qui veulent une solution high-tech à domic…" at bounding box center [477, 330] width 331 height 29
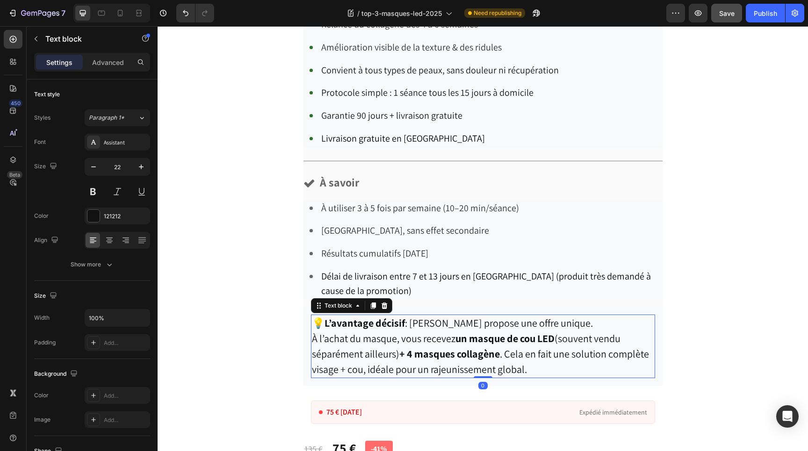
click at [570, 323] on p "💡 L’avantage décisif : [PERSON_NAME] propose une offre unique. À l’achat du mas…" at bounding box center [483, 347] width 342 height 62
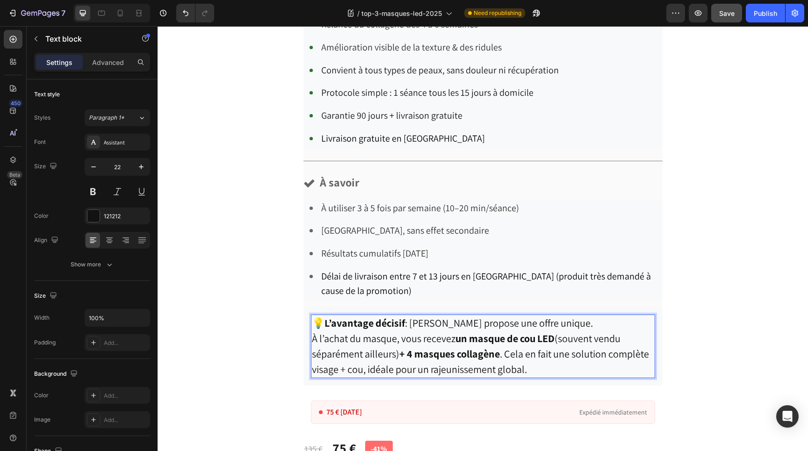
click at [500, 354] on strong "+ 4 masques collagène" at bounding box center [449, 353] width 101 height 13
click at [416, 354] on strong "+ 4 masques collagène + 1 kit de micro infusion" at bounding box center [503, 353] width 209 height 13
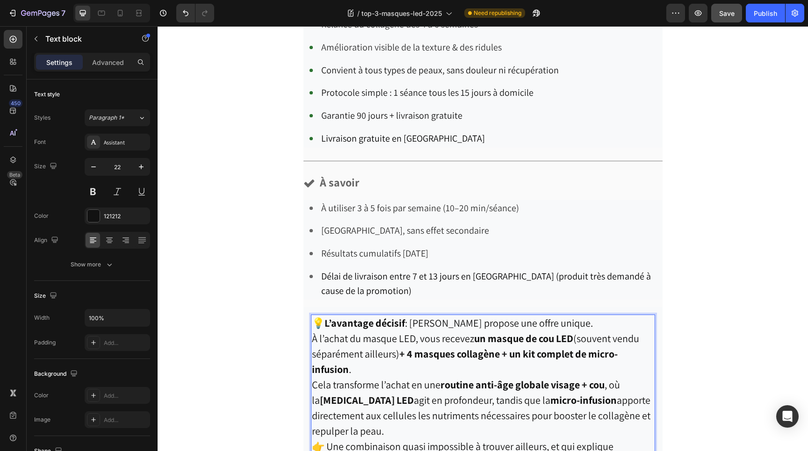
scroll to position [3220, 0]
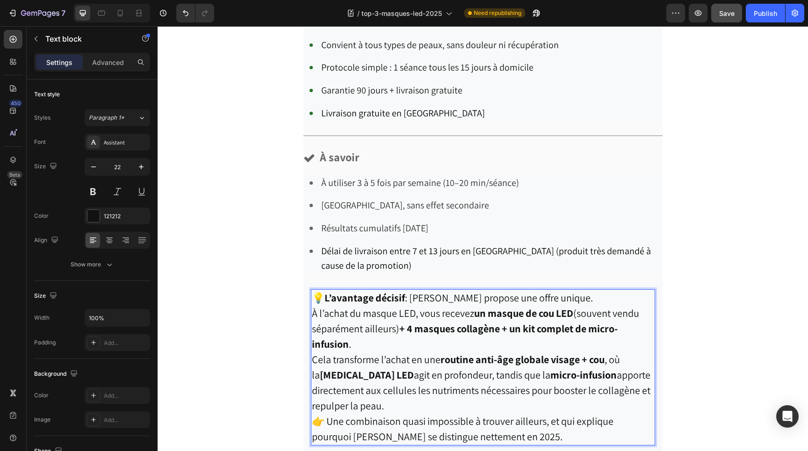
click at [395, 342] on p "💡 L’avantage décisif : [PERSON_NAME] propose une offre unique. À l’achat du mas…" at bounding box center [483, 321] width 342 height 62
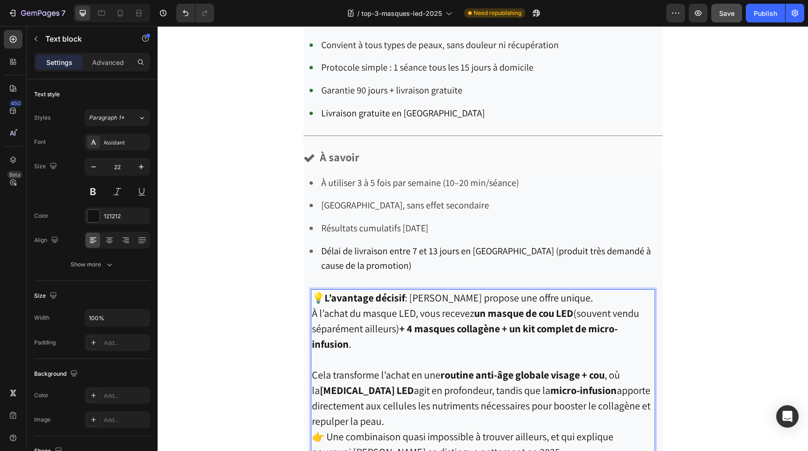
click at [450, 418] on p "Cela transforme l’achat en une routine anti-âge globale visage + cou , où la [M…" at bounding box center [483, 398] width 342 height 62
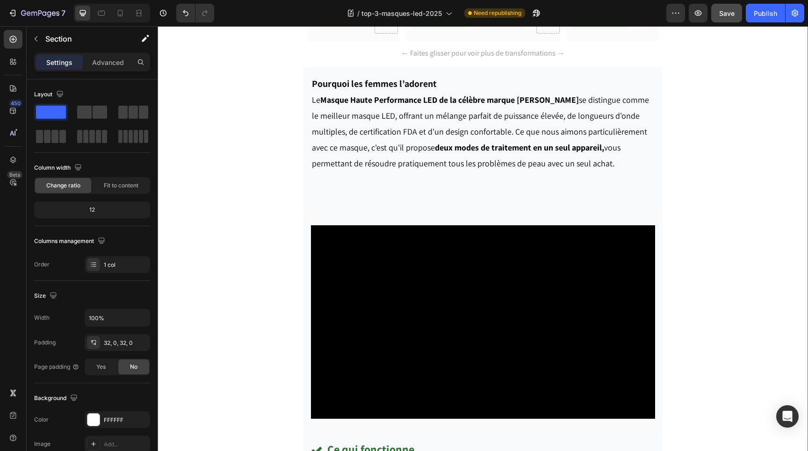
scroll to position [2712, 0]
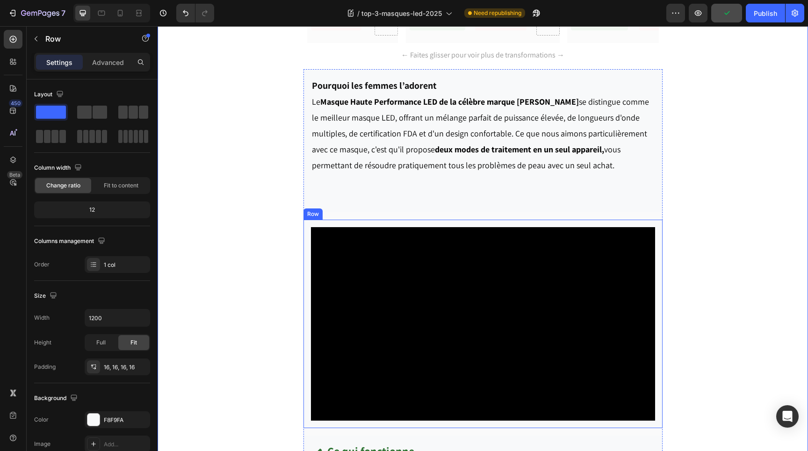
click at [574, 224] on div "Video Row" at bounding box center [482, 324] width 359 height 208
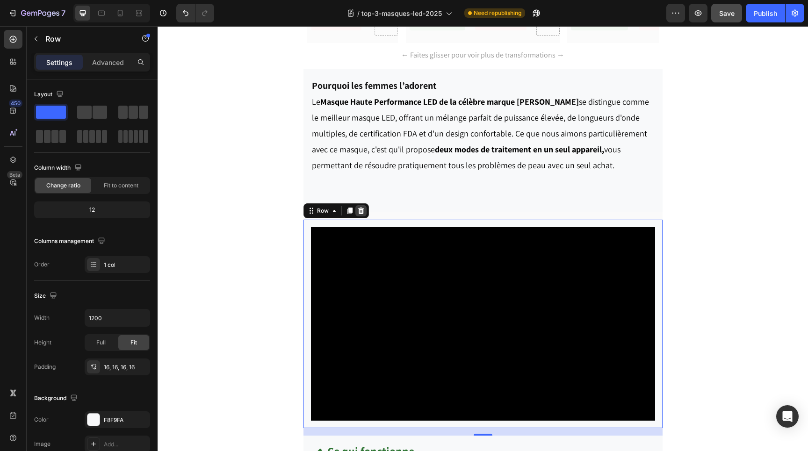
click at [362, 214] on icon at bounding box center [361, 211] width 6 height 7
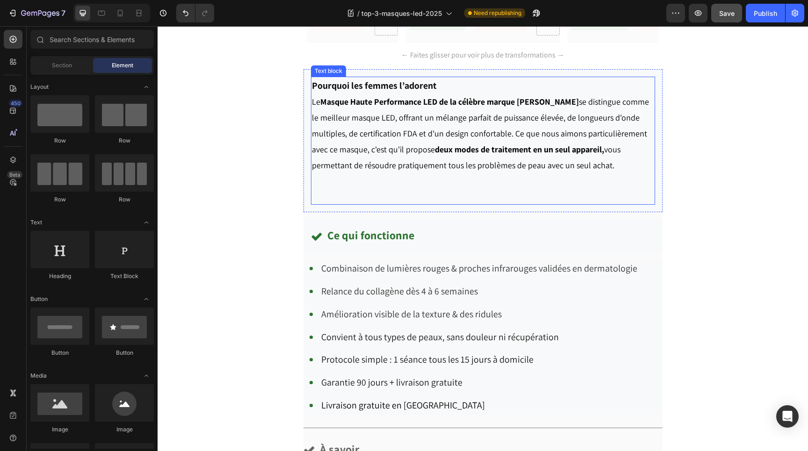
click at [351, 191] on p "Rich Text Editor. Editing area: main" at bounding box center [483, 188] width 342 height 31
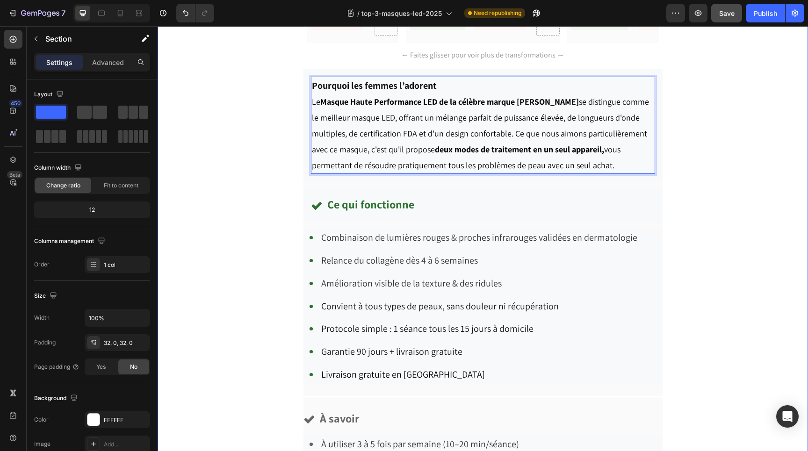
click at [691, 251] on div "Choix N°1 du [PERSON_NAME] Text block Drop element here Drop element here Row R…" at bounding box center [483, 211] width 650 height 1317
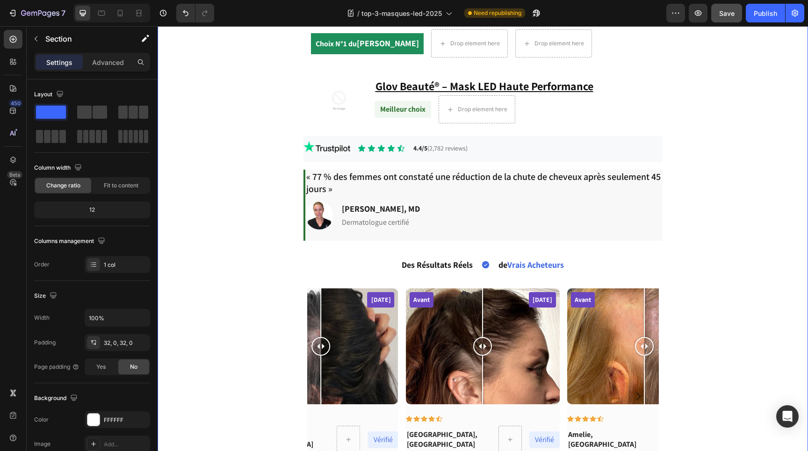
scroll to position [2241, 0]
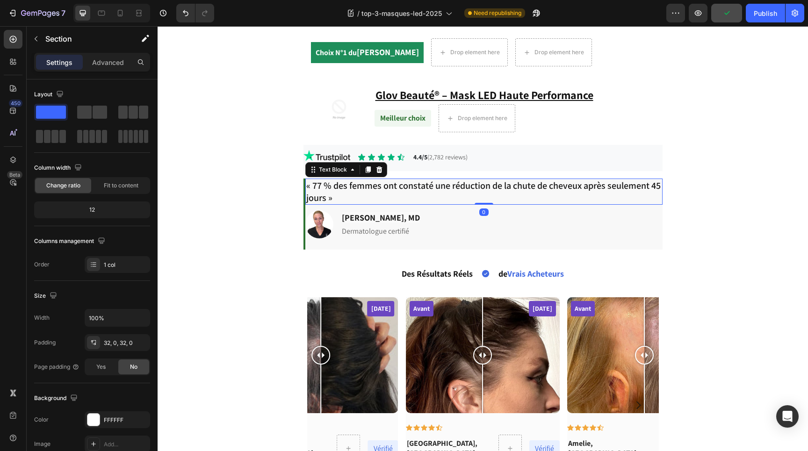
click at [527, 186] on p "« 77 % des femmes ont constaté une réduction de la chute de cheveux après seule…" at bounding box center [483, 192] width 355 height 24
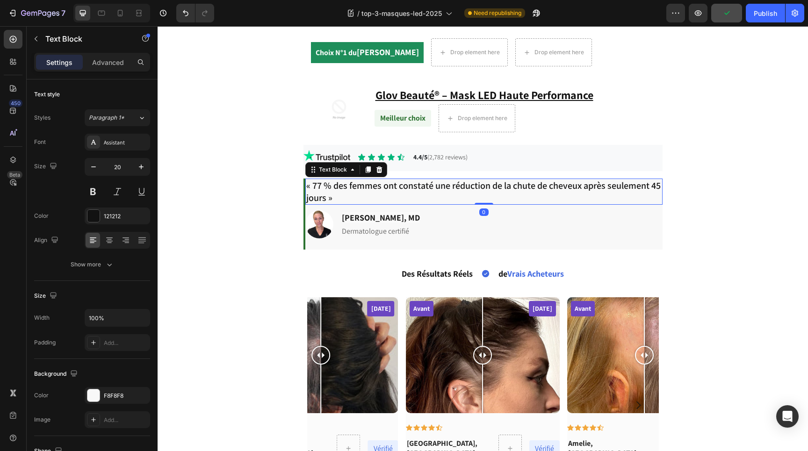
click at [527, 186] on p "« 77 % des femmes ont constaté une réduction de la chute de cheveux après seule…" at bounding box center [483, 192] width 355 height 24
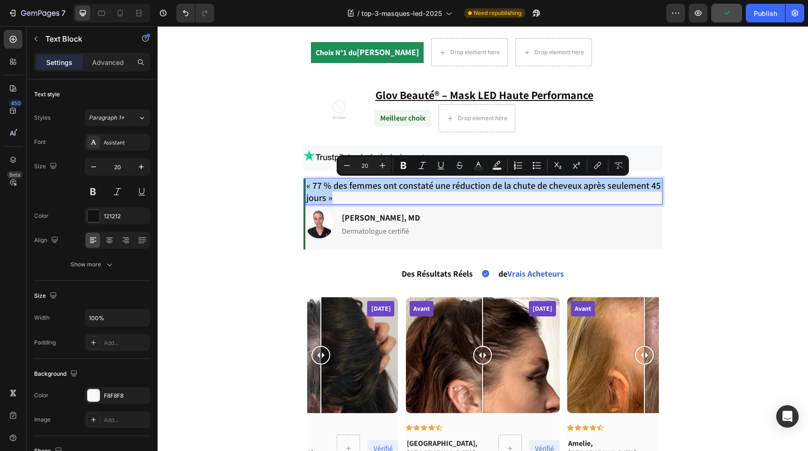
copy p "« 77 % des femmes ont constaté une réduction de la chute de cheveux après seule…"
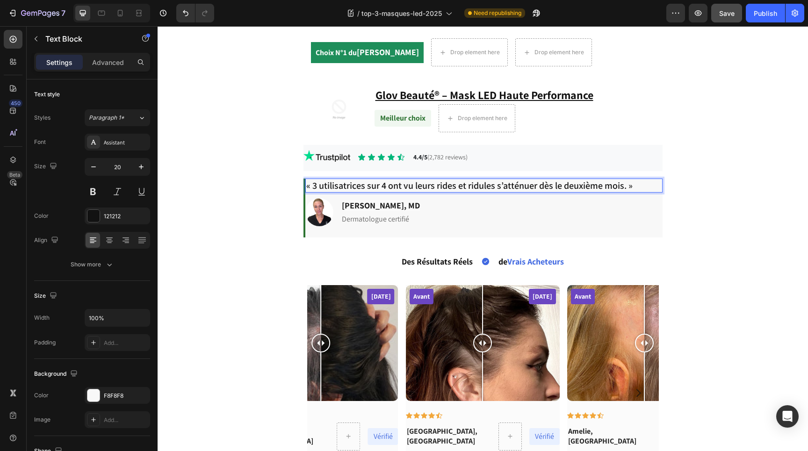
click at [332, 187] on p "« 3 utilisatrices sur 4 ont vu leurs rides et ridules s’atténuer dès le deuxièm…" at bounding box center [483, 186] width 355 height 12
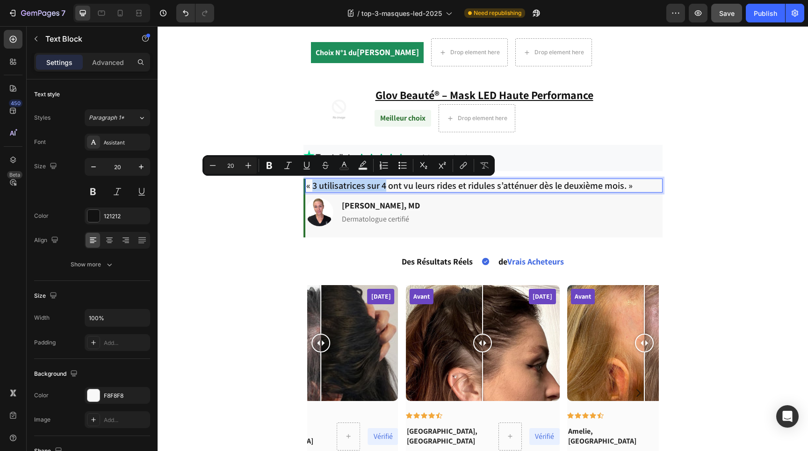
drag, startPoint x: 384, startPoint y: 187, endPoint x: 312, endPoint y: 188, distance: 72.5
click at [312, 188] on p "« 3 utilisatrices sur 4 ont vu leurs rides et ridules s’atténuer dès le deuxièm…" at bounding box center [483, 186] width 355 height 12
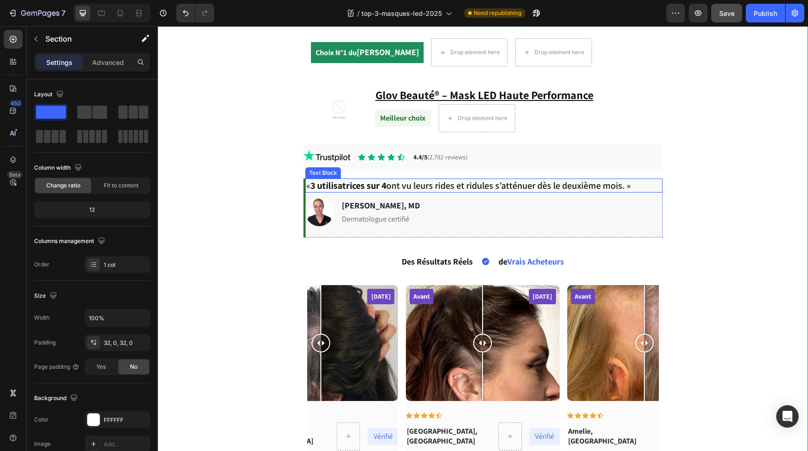
click at [637, 185] on p "« 3 utilisatrices sur 4 ont vu leurs rides et ridules s’atténuer dès le deuxièm…" at bounding box center [483, 186] width 355 height 12
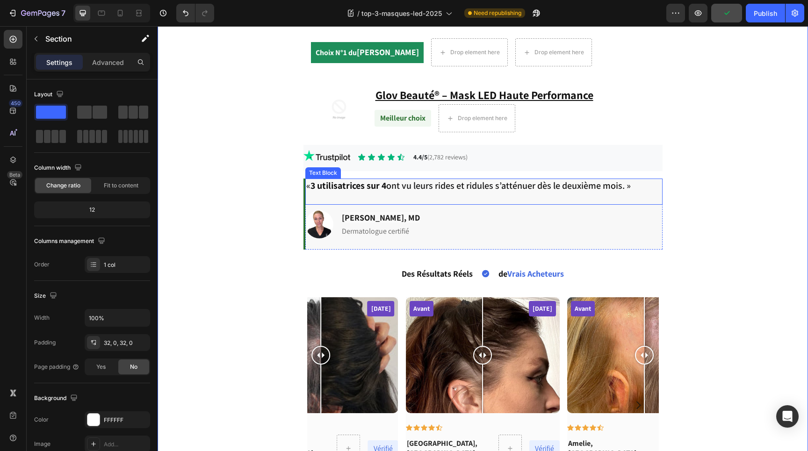
click at [307, 186] on p "« 3 utilisatrices sur 4 ont vu leurs rides et ridules s’atténuer dès le deuxièm…" at bounding box center [483, 186] width 355 height 12
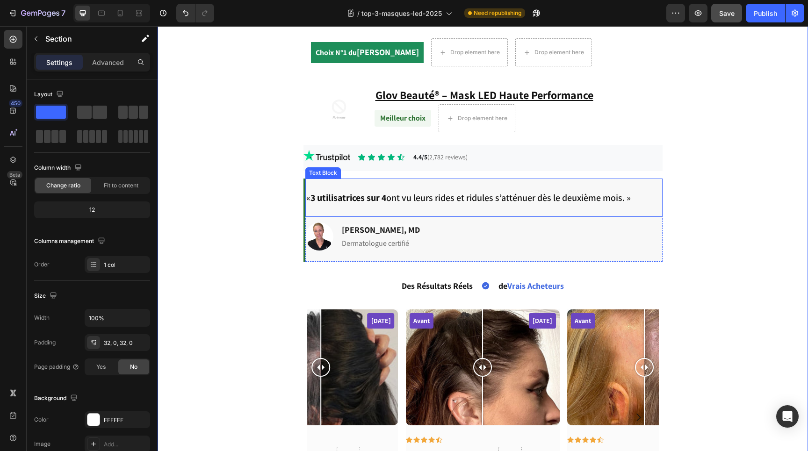
click at [638, 201] on p "« 3 utilisatrices sur 4 ont vu leurs rides et ridules s’atténuer dès le deuxièm…" at bounding box center [483, 198] width 355 height 12
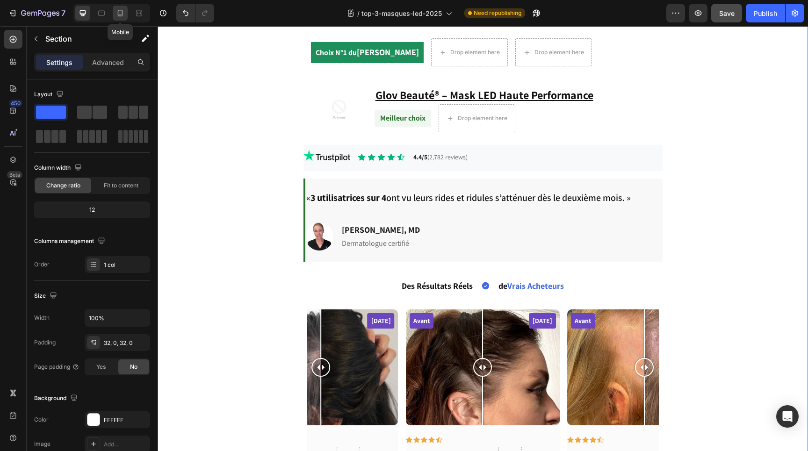
click at [123, 14] on icon at bounding box center [119, 12] width 9 height 9
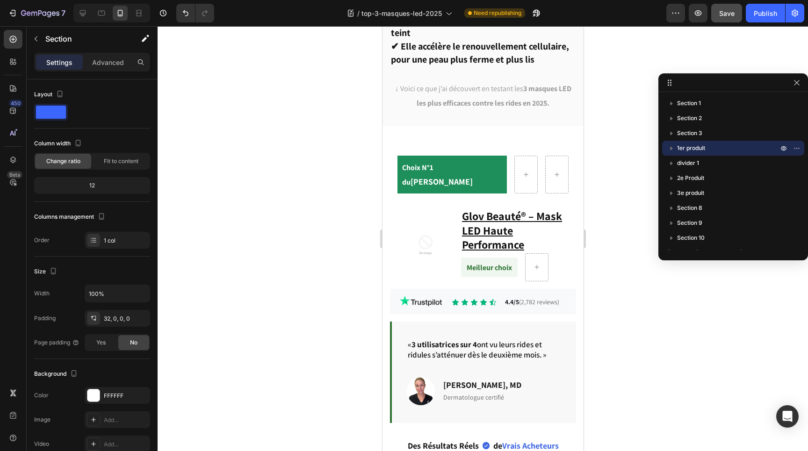
scroll to position [3115, 0]
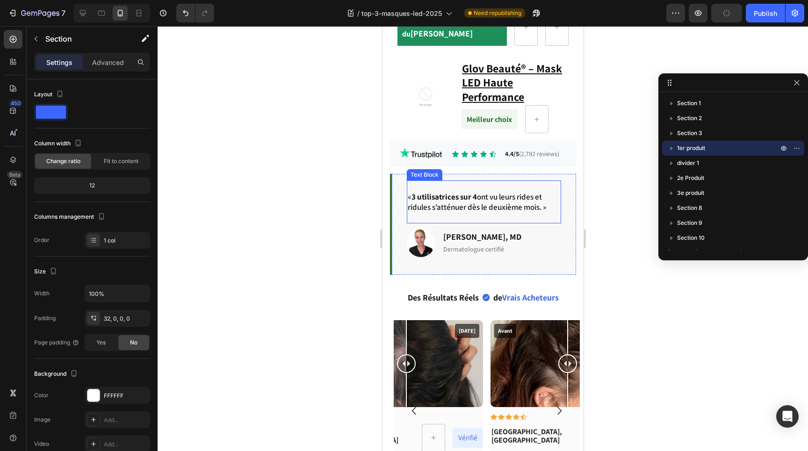
click at [407, 192] on p "« 3 utilisatrices sur 4 ont vu leurs rides et ridules s’atténuer dès le deuxièm…" at bounding box center [483, 202] width 152 height 21
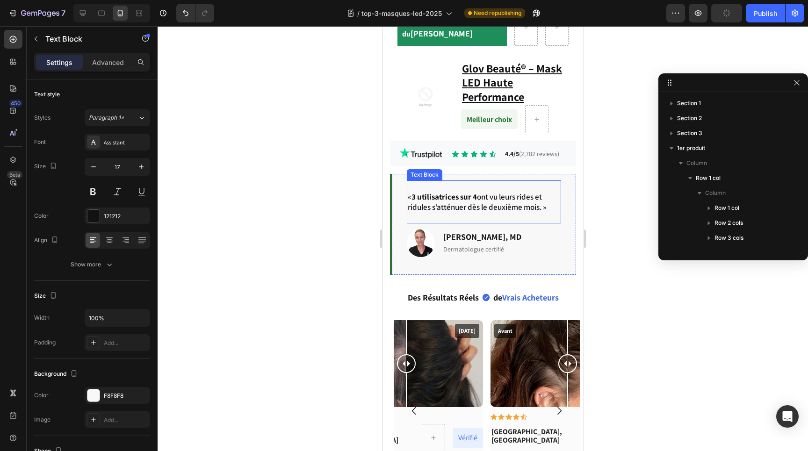
scroll to position [117, 0]
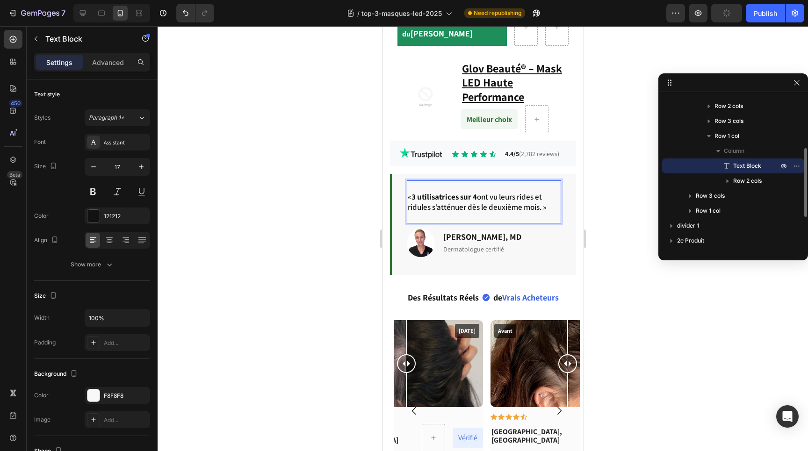
click at [409, 192] on p "« 3 utilisatrices sur 4 ont vu leurs rides et ridules s’atténuer dès le deuxièm…" at bounding box center [483, 202] width 152 height 21
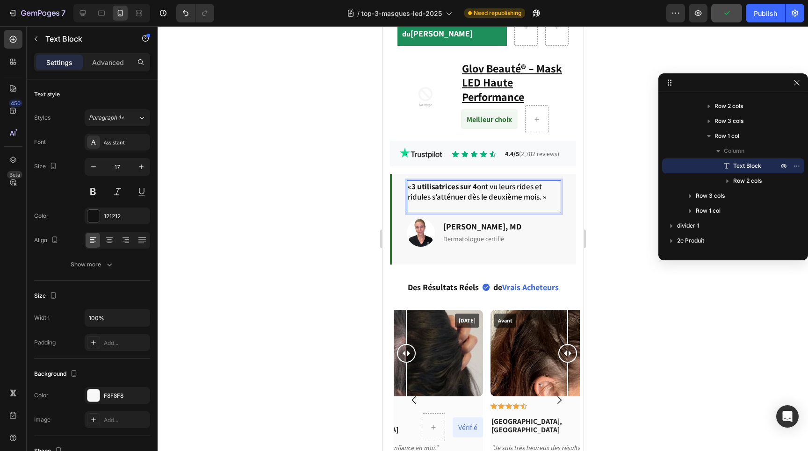
click at [411, 202] on p "Rich Text Editor. Editing area: main" at bounding box center [483, 207] width 152 height 10
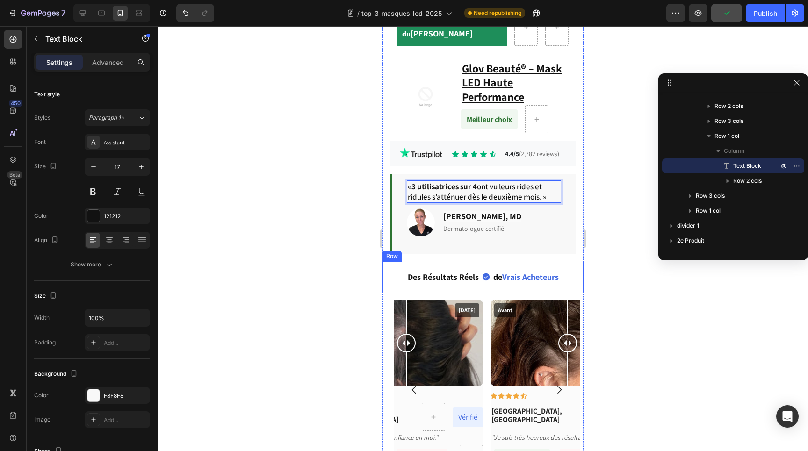
click at [590, 272] on div at bounding box center [483, 238] width 650 height 425
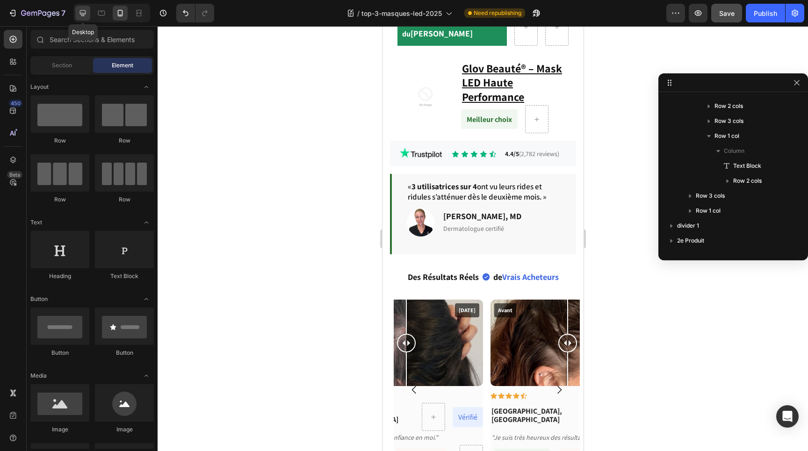
click at [77, 19] on div at bounding box center [82, 13] width 15 height 15
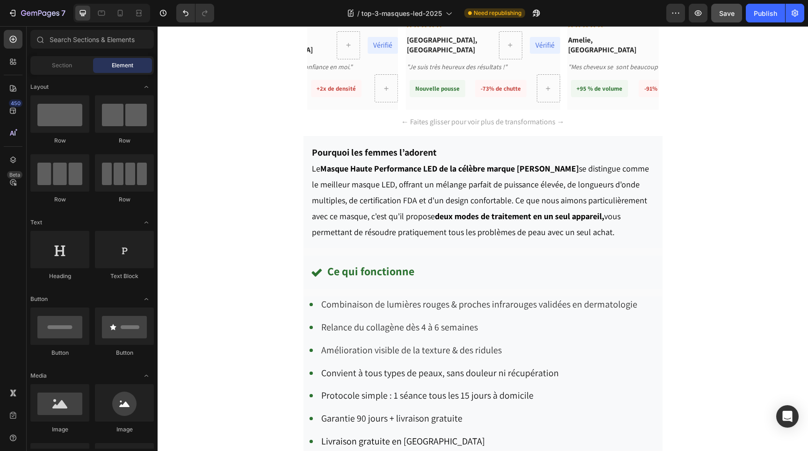
scroll to position [2627, 0]
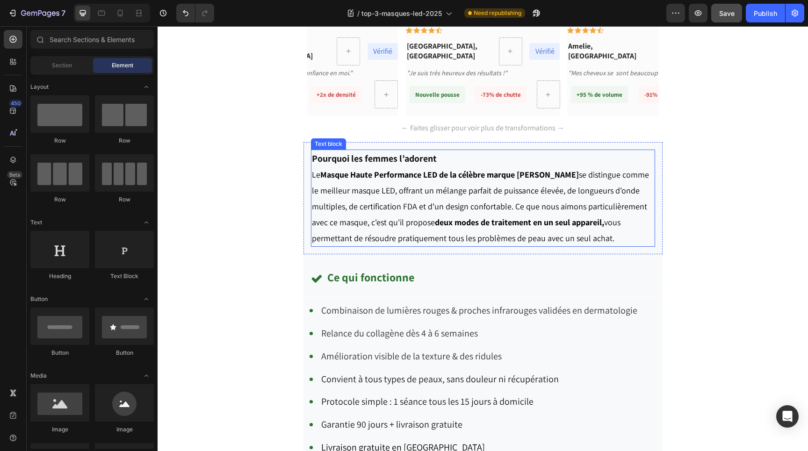
click at [472, 214] on p "Pourquoi les femmes l’adorent Le Masque Haute Performance LED de la célèbre mar…" at bounding box center [483, 198] width 342 height 95
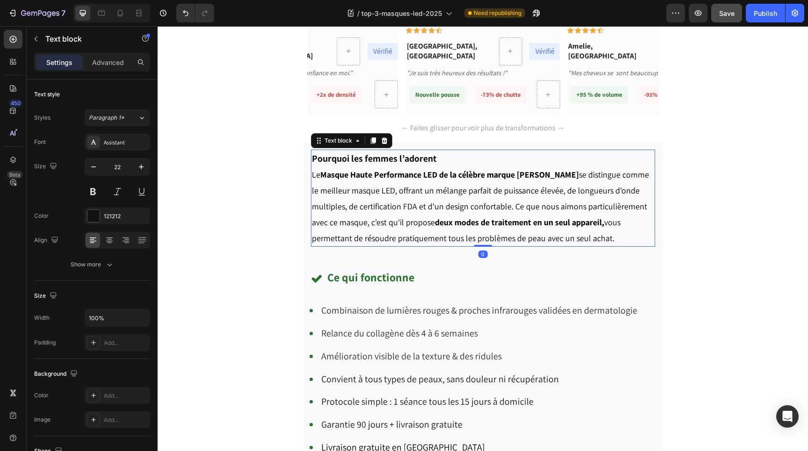
click at [472, 214] on p "Pourquoi les femmes l’adorent Le Masque Haute Performance LED de la célèbre mar…" at bounding box center [483, 198] width 342 height 95
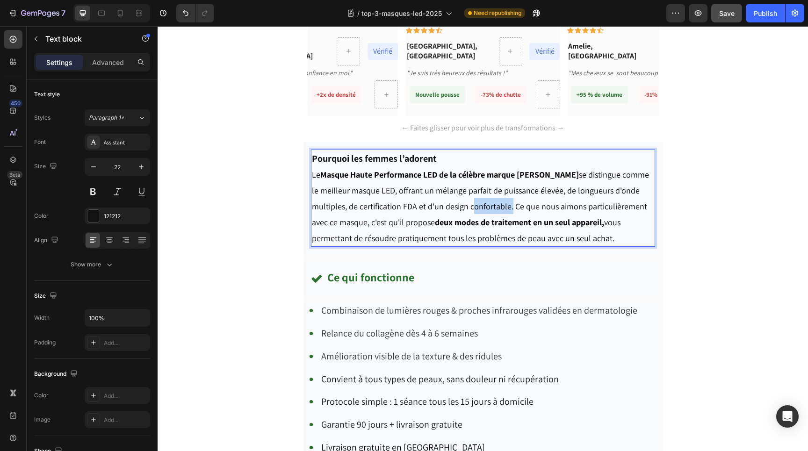
click at [472, 214] on p "Pourquoi les femmes l’adorent Le Masque Haute Performance LED de la célèbre mar…" at bounding box center [483, 198] width 342 height 95
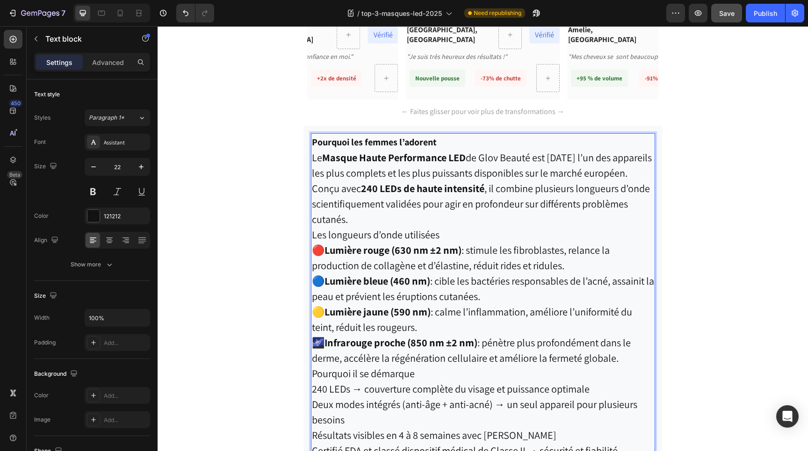
scroll to position [2675, 0]
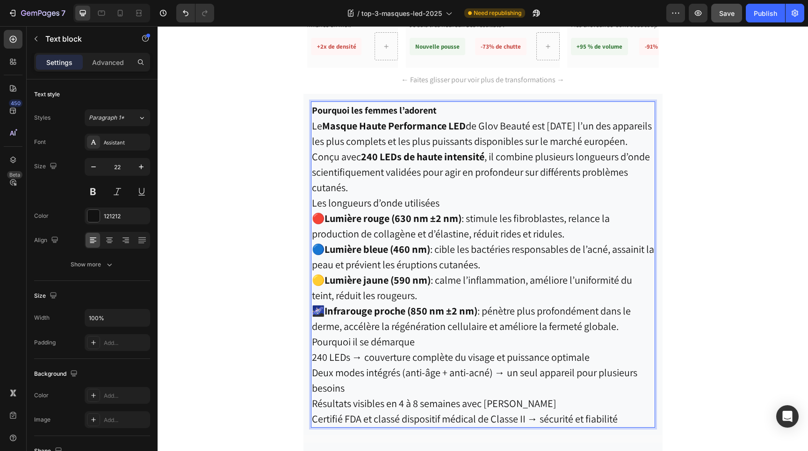
click at [398, 108] on strong "Pourquoi les femmes l’adorent" at bounding box center [374, 110] width 125 height 12
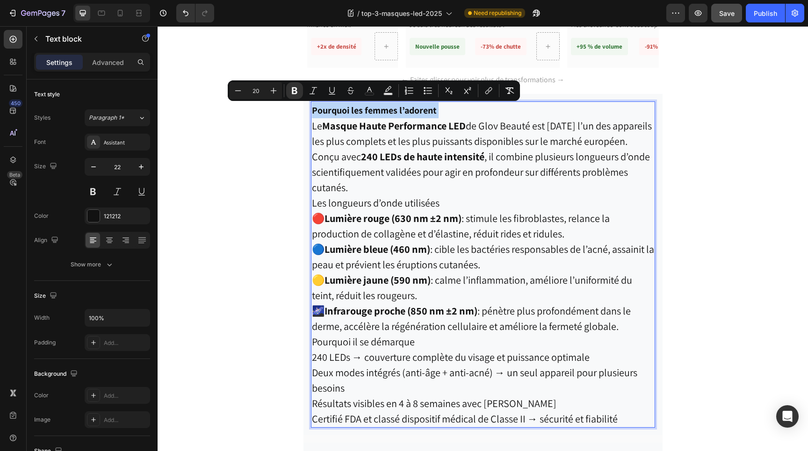
type input "22"
click at [406, 132] on strong "Masque Haute Performance LED" at bounding box center [394, 125] width 144 height 13
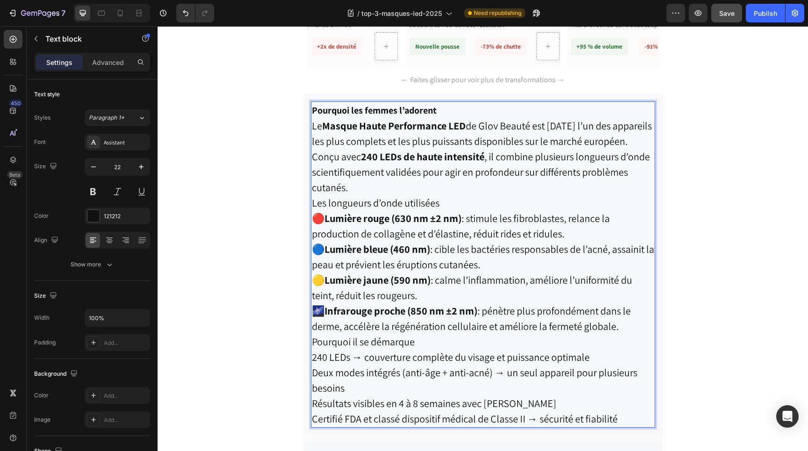
click at [406, 132] on strong "Masque Haute Performance LED" at bounding box center [394, 125] width 144 height 13
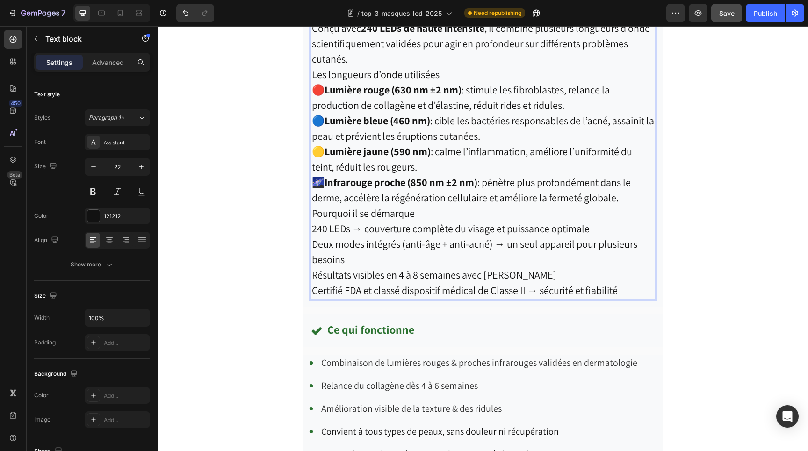
scroll to position [2794, 0]
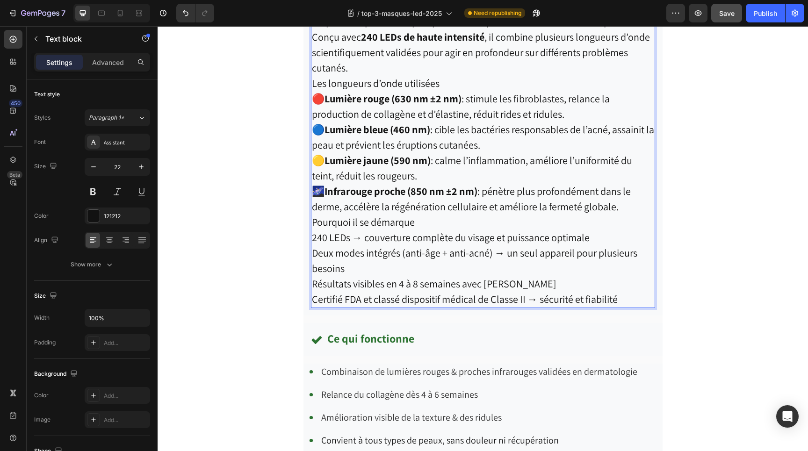
click at [567, 276] on p "Deux modes intégrés (anti-âge + anti-acné) → un seul appareil pour plusieurs be…" at bounding box center [483, 260] width 342 height 31
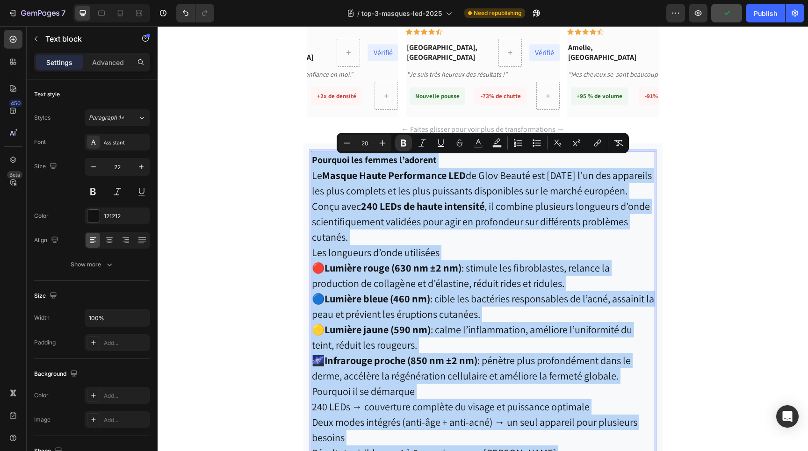
scroll to position [2622, 0]
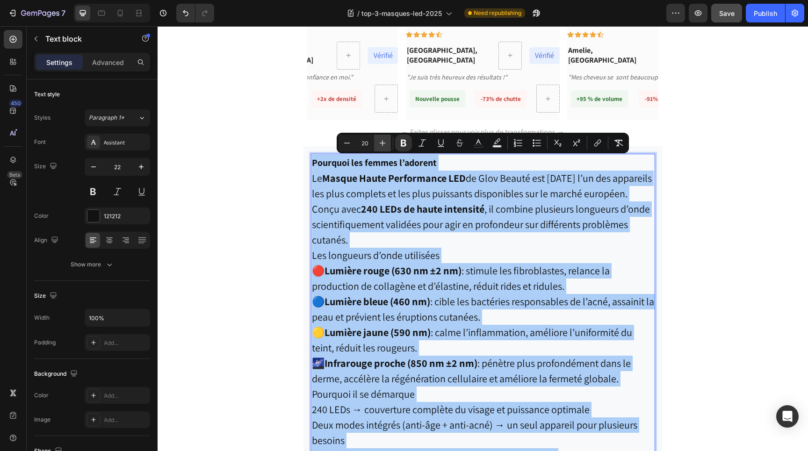
click at [381, 144] on icon "Editor contextual toolbar" at bounding box center [382, 142] width 9 height 9
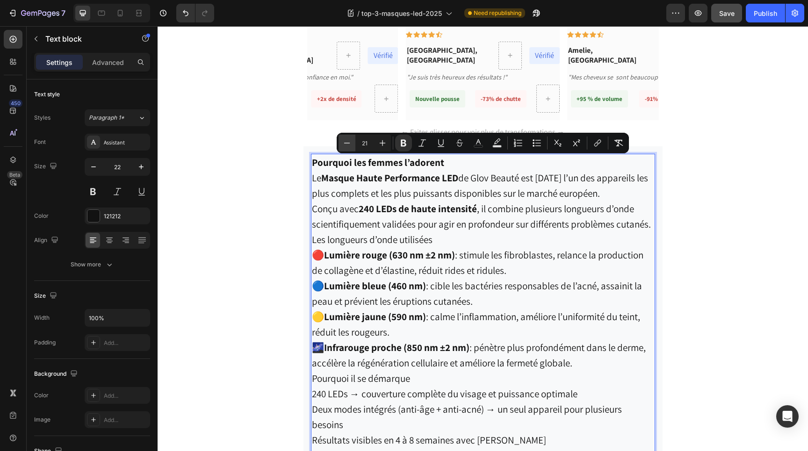
click at [351, 144] on icon "Editor contextual toolbar" at bounding box center [346, 142] width 9 height 9
type input "20"
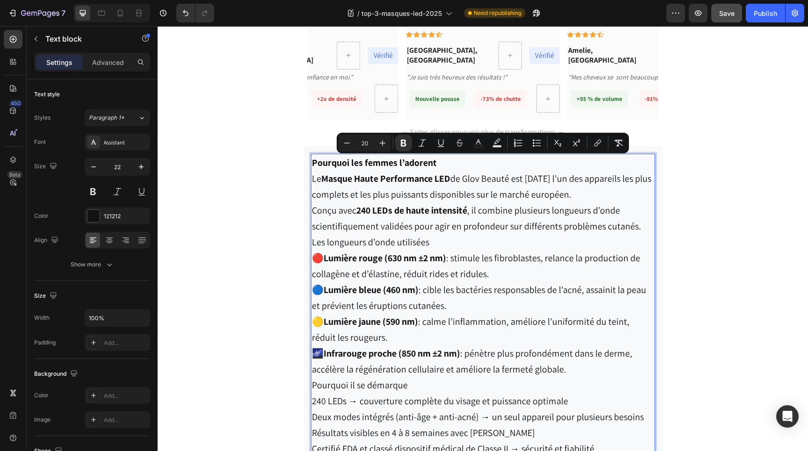
click at [408, 202] on p "Pourquoi les femmes l’adorent Le Masque Haute Performance LED de Glov Beauté es…" at bounding box center [483, 194] width 342 height 79
click at [503, 207] on span "Conçu avec 240 LEDs de haute intensité , il combine plusieurs longueurs d’onde …" at bounding box center [476, 218] width 329 height 28
click at [525, 267] on p "🔴 Lumière rouge (630 nm ±2 nm) : stimule les fibroblastes, relance la productio…" at bounding box center [483, 266] width 342 height 32
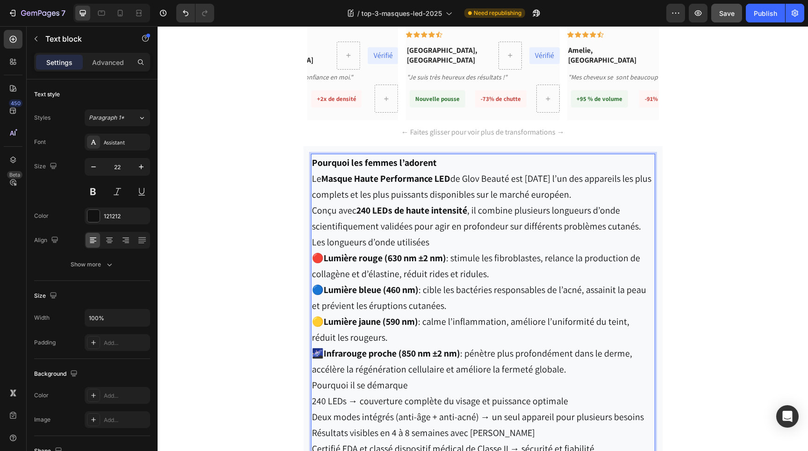
click at [382, 163] on strong "Pourquoi les femmes l’adorent" at bounding box center [374, 163] width 125 height 12
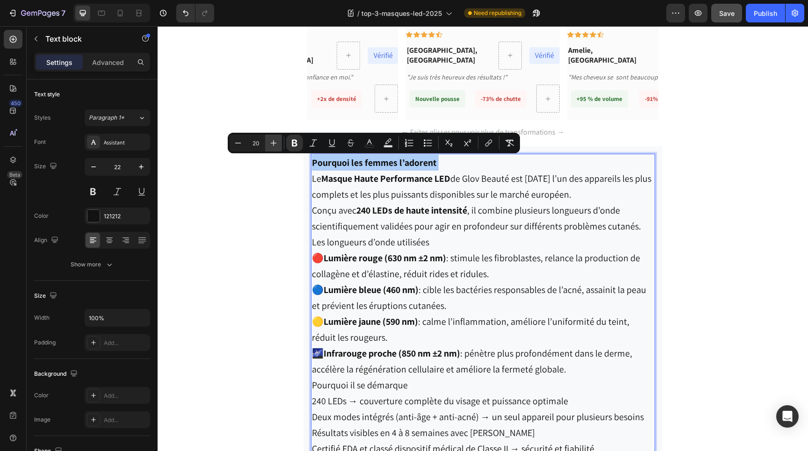
click at [275, 146] on icon "Editor contextual toolbar" at bounding box center [273, 142] width 9 height 9
type input "22"
click at [495, 169] on p "Pourquoi les femmes l’adorent Le Masque Haute Performance LED de Glov Beauté es…" at bounding box center [483, 194] width 342 height 79
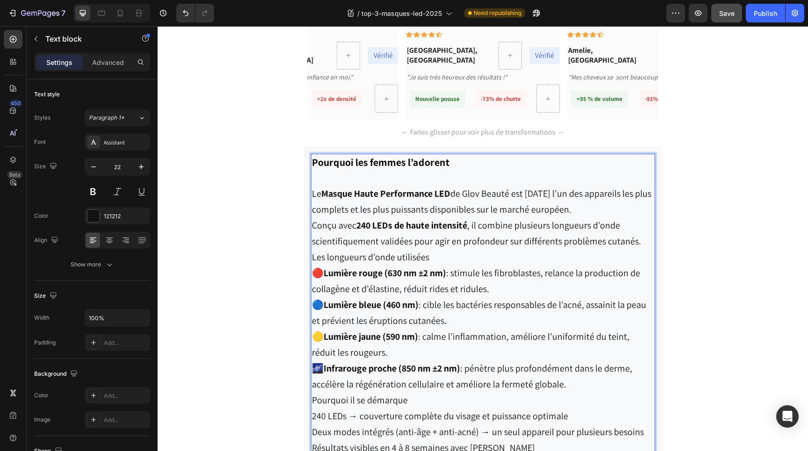
click at [478, 260] on p "Les longueurs d’onde utilisées" at bounding box center [483, 257] width 342 height 16
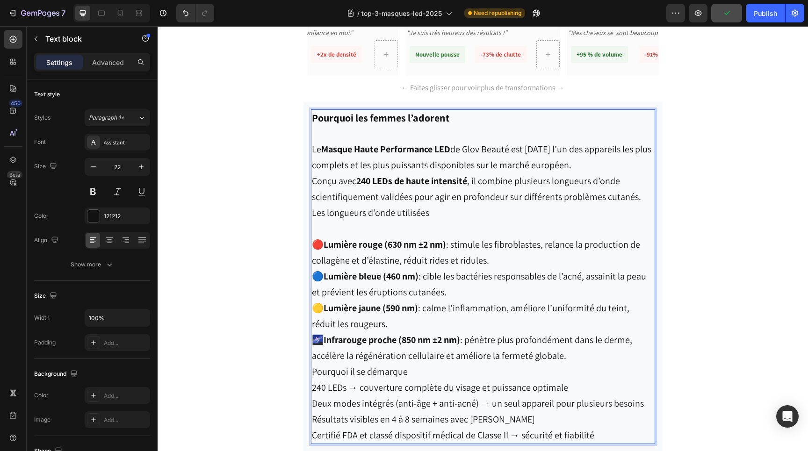
scroll to position [2676, 0]
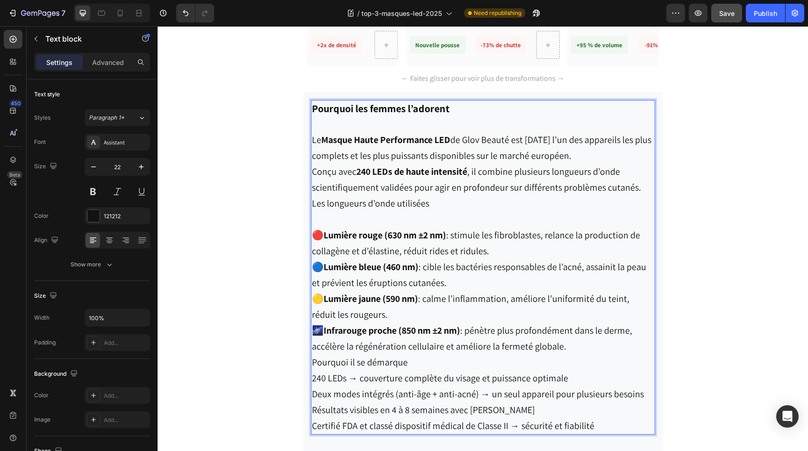
click at [579, 349] on p "🌌 Infrarouge proche (850 nm ±2 nm) : pénètre plus profondément dans le derme, a…" at bounding box center [483, 339] width 342 height 32
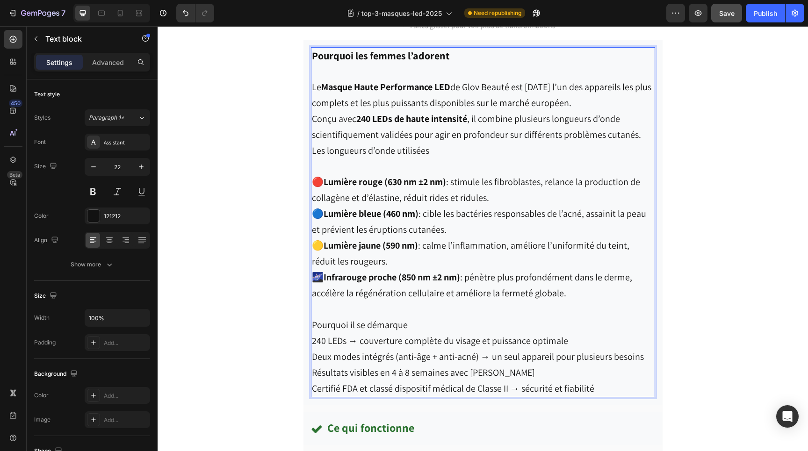
scroll to position [2731, 0]
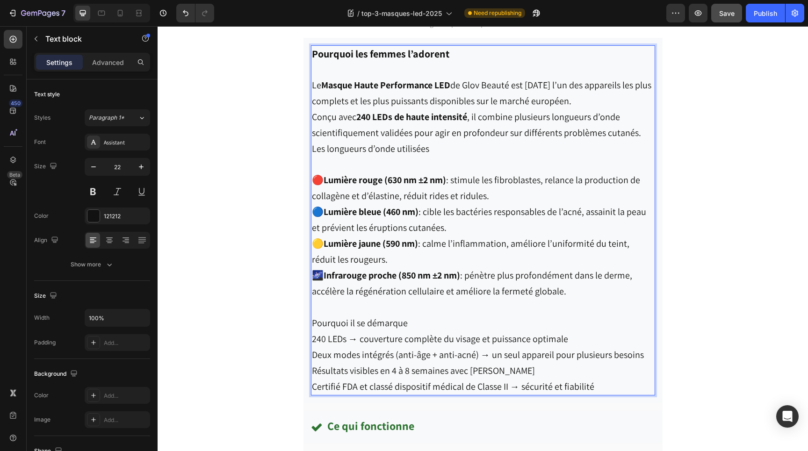
click at [375, 323] on span "Pourquoi il se démarque" at bounding box center [360, 323] width 96 height 12
click at [375, 323] on span "Pourquoi il se démarque" at bounding box center [360, 322] width 96 height 12
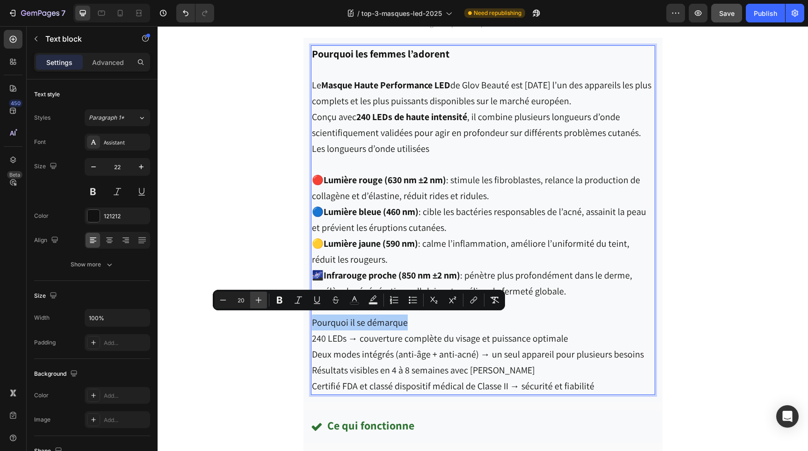
click at [259, 297] on icon "Editor contextual toolbar" at bounding box center [259, 300] width 6 height 6
type input "22"
click at [444, 321] on p "Pourquoi il se démarque" at bounding box center [483, 322] width 342 height 15
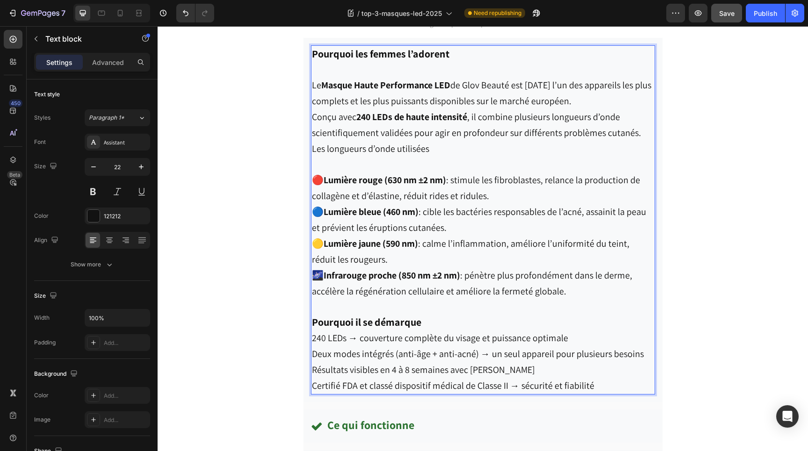
click at [342, 70] on p "Le Masque Haute Performance LED de Glov Beauté est [DATE] l’un des appareils le…" at bounding box center [483, 101] width 342 height 79
click at [443, 322] on p "Pourquoi il se démarque" at bounding box center [483, 322] width 342 height 15
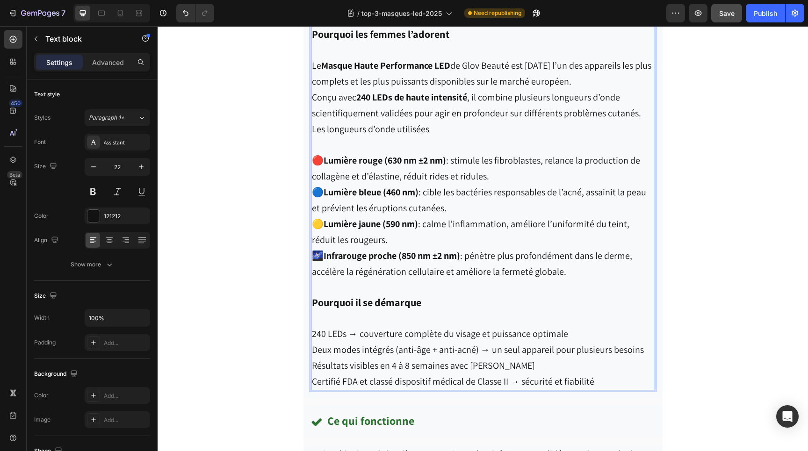
scroll to position [2757, 0]
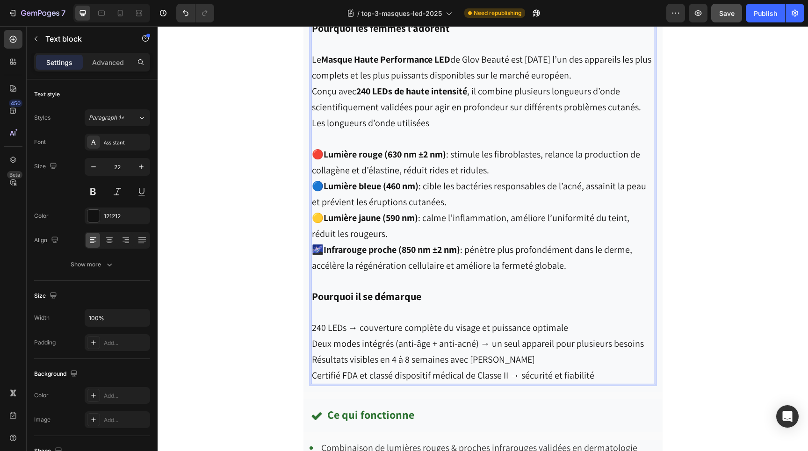
click at [577, 327] on p "240 LEDs → couverture complète du visage et puissance optimale" at bounding box center [483, 328] width 342 height 16
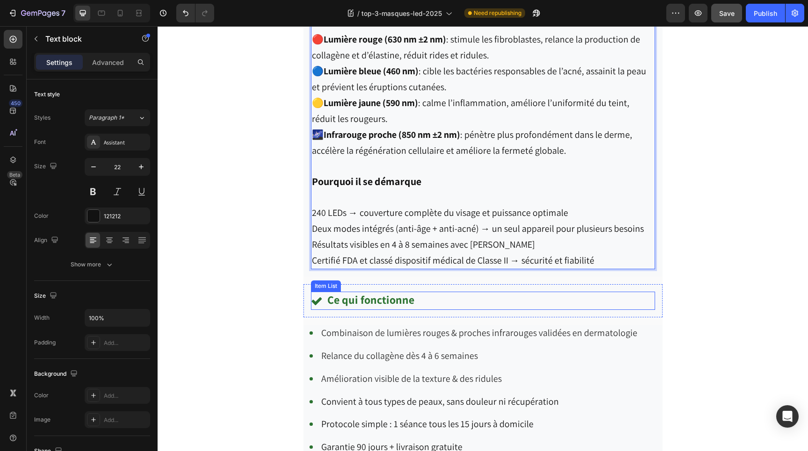
scroll to position [2873, 0]
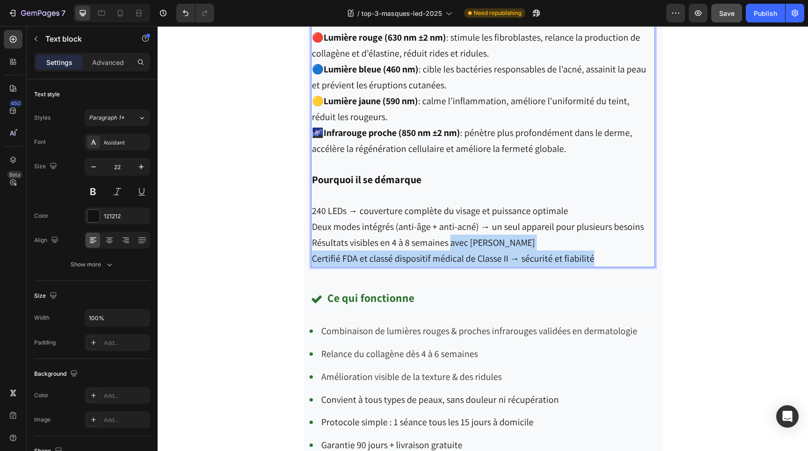
drag, startPoint x: 603, startPoint y: 256, endPoint x: 448, endPoint y: 234, distance: 156.8
click at [448, 234] on div "Pourquoi les femmes l’adorent Le Masque Haute Performance LED de Glov Beauté es…" at bounding box center [483, 85] width 344 height 365
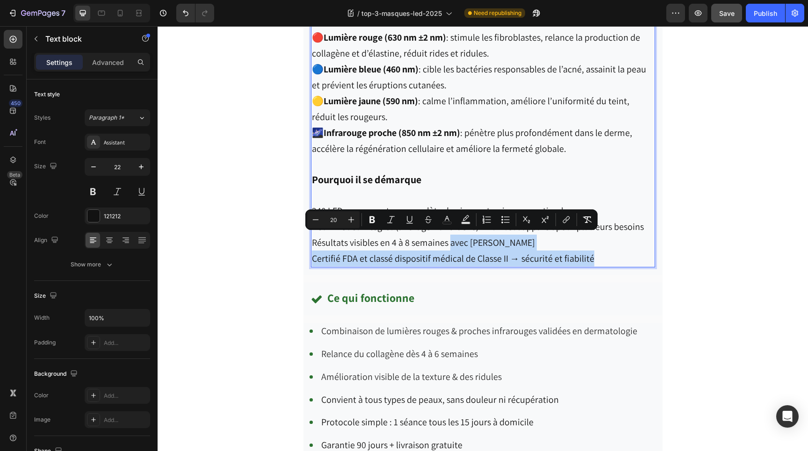
type input "22"
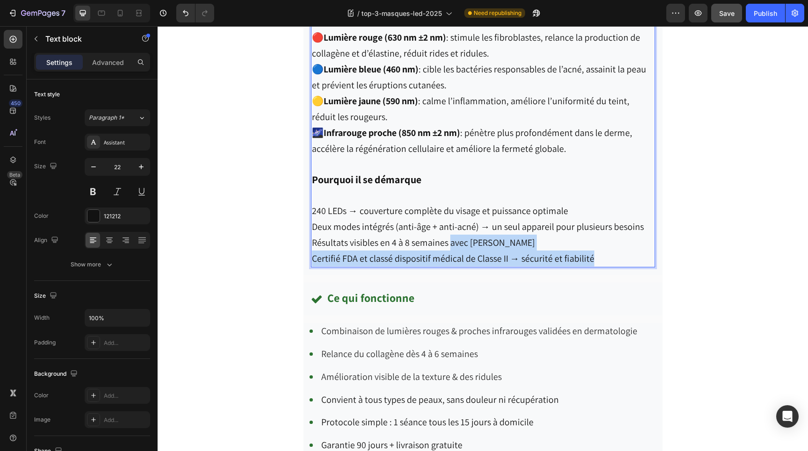
click at [344, 179] on strong "Pourquoi il se démarque" at bounding box center [366, 179] width 109 height 13
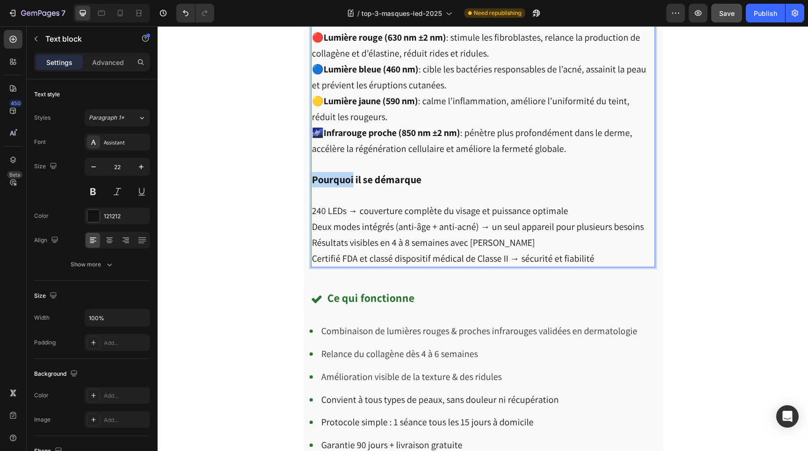
click at [344, 179] on strong "Pourquoi il se démarque" at bounding box center [366, 179] width 109 height 13
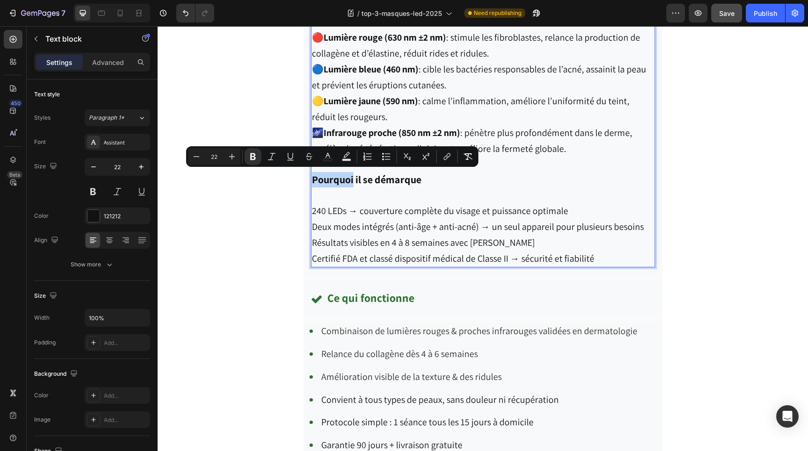
click at [344, 179] on strong "Pourquoi il se démarque" at bounding box center [366, 179] width 109 height 13
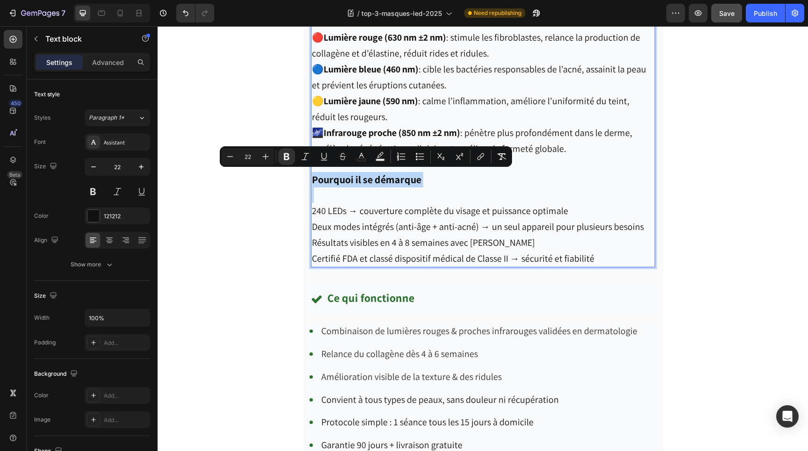
copy strong "Pourquoi il se démarque"
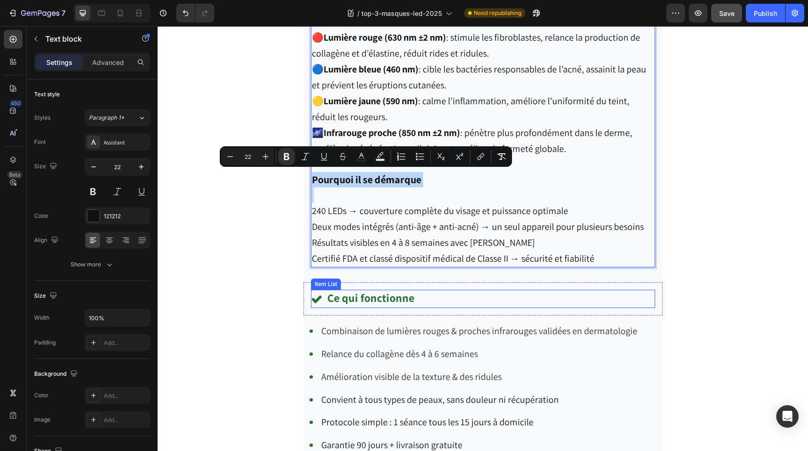
click at [381, 296] on strong "Ce qui fonctionne" at bounding box center [370, 297] width 87 height 15
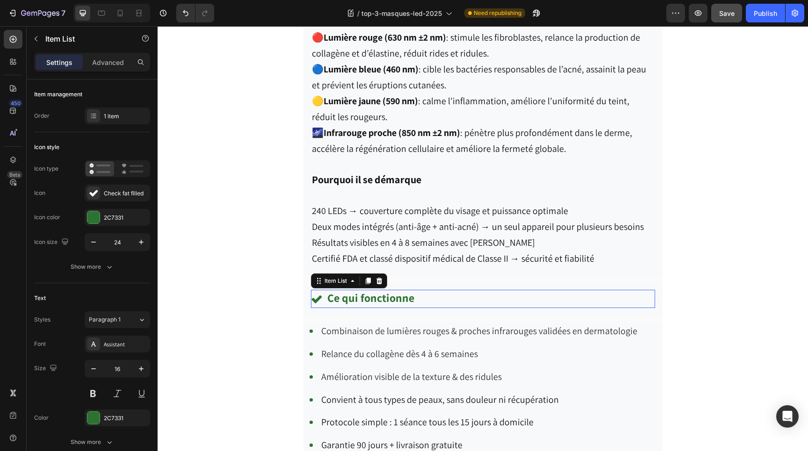
click at [381, 296] on strong "Ce qui fonctionne" at bounding box center [370, 297] width 87 height 15
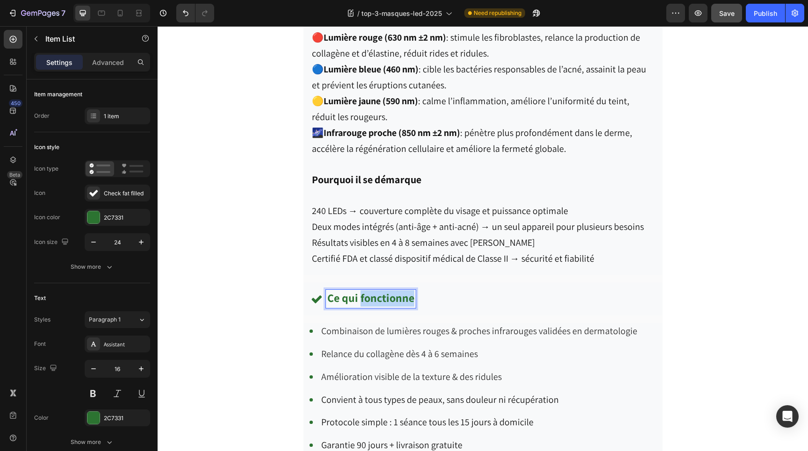
click at [381, 296] on strong "Ce qui fonctionne" at bounding box center [370, 297] width 87 height 15
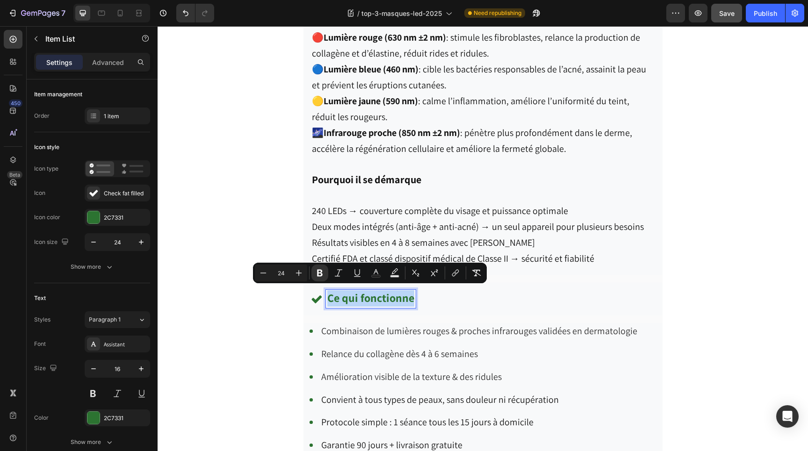
type input "16"
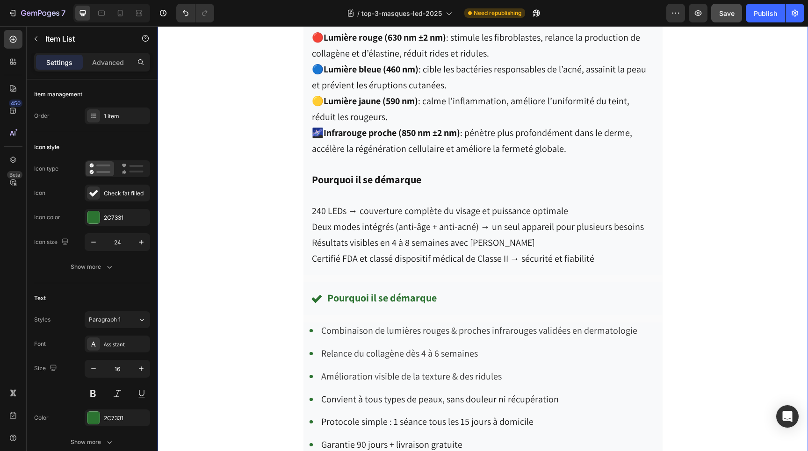
click at [682, 305] on div "Choix N°1 du [PERSON_NAME] Text block Row Row Image Glov Beauté® – Mask LED Hau…" at bounding box center [483, 177] width 650 height 1572
